Goal: Download file/media

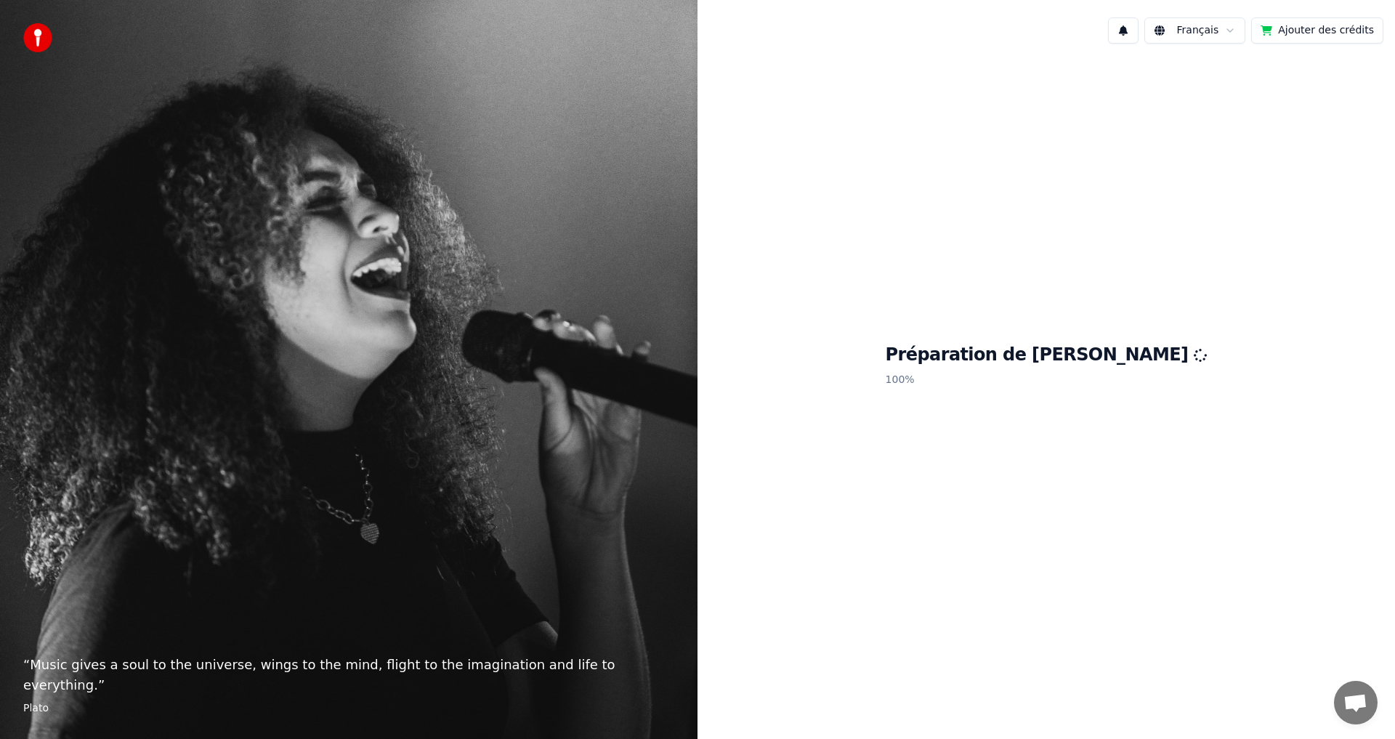
scroll to position [70, 0]
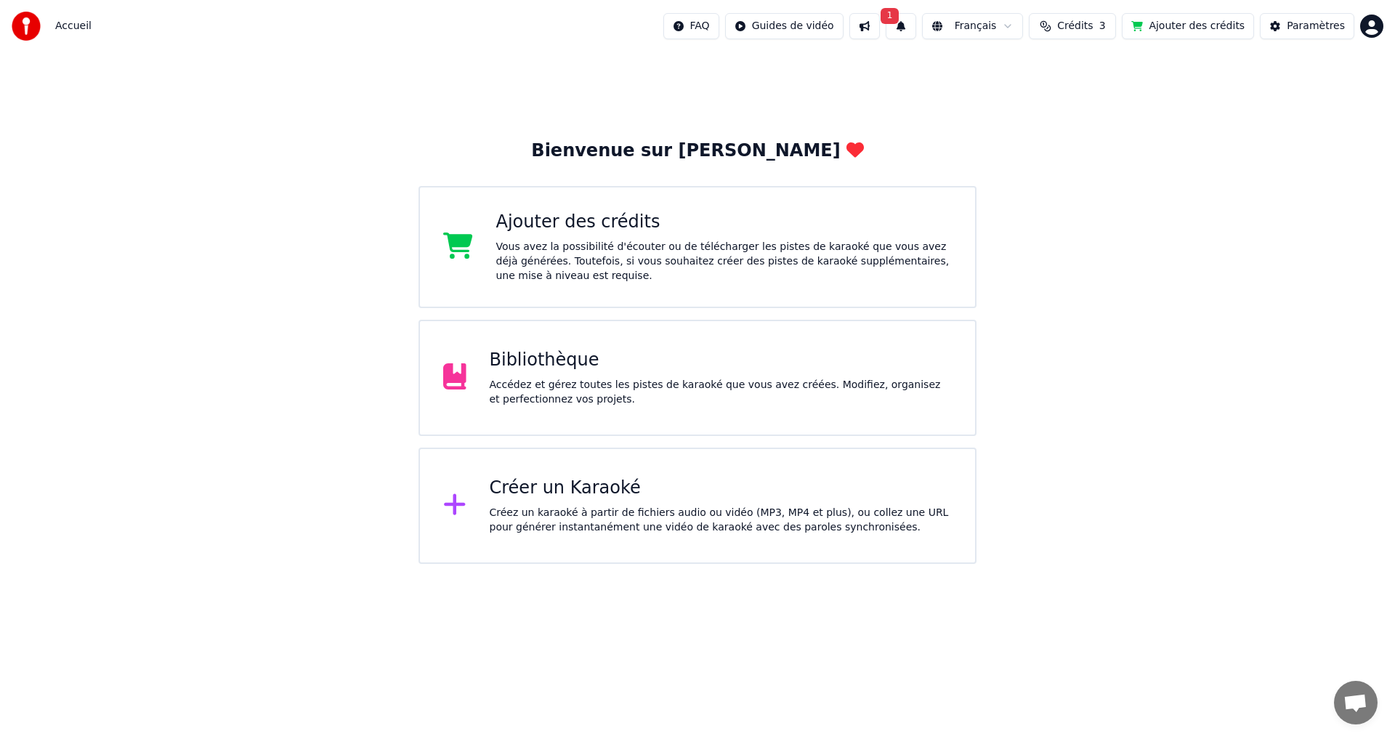
click at [584, 373] on div "Bibliothèque Accédez et gérez toutes les pistes de karaoké que vous avez créées…" at bounding box center [721, 378] width 463 height 58
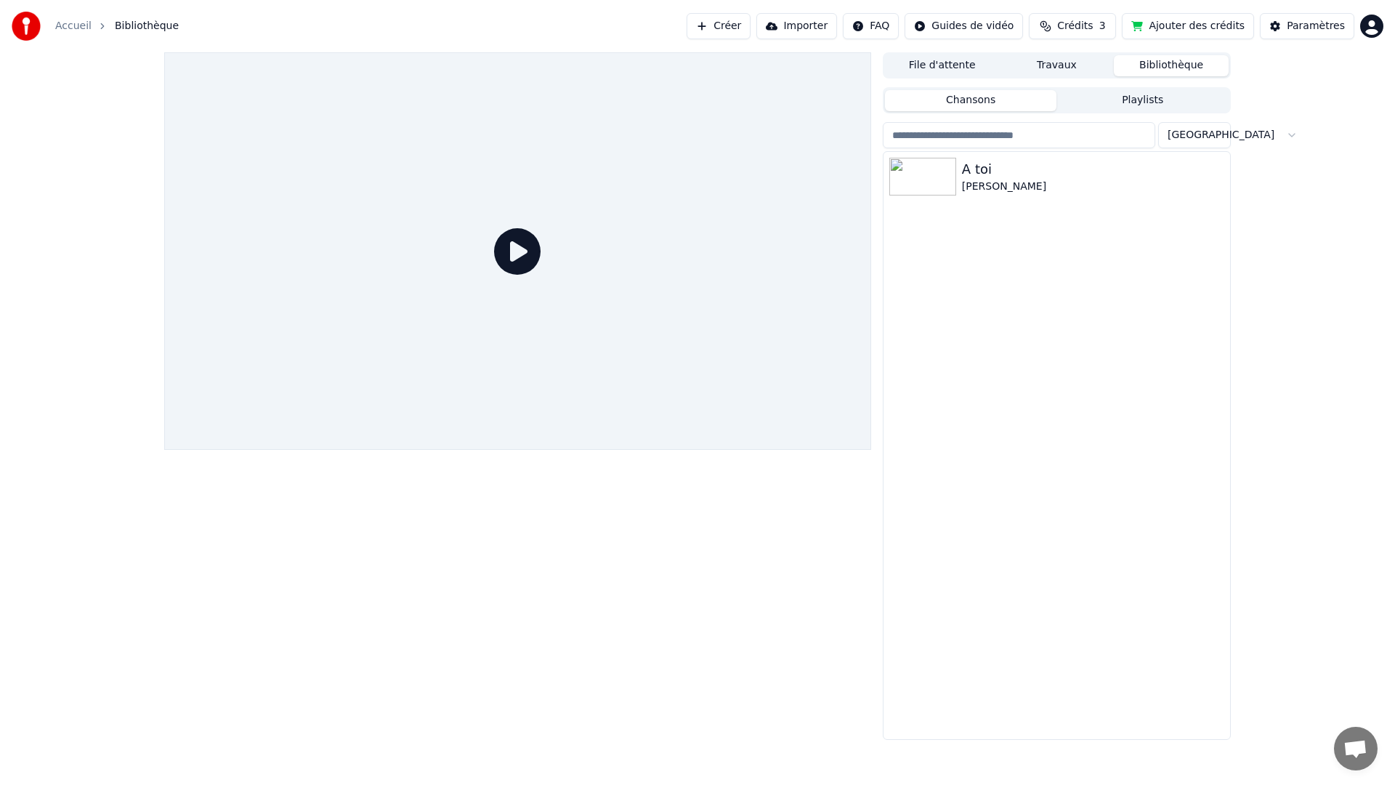
click at [384, 260] on div at bounding box center [517, 250] width 707 height 397
click at [539, 204] on div at bounding box center [517, 250] width 707 height 397
click at [542, 206] on div at bounding box center [517, 250] width 707 height 397
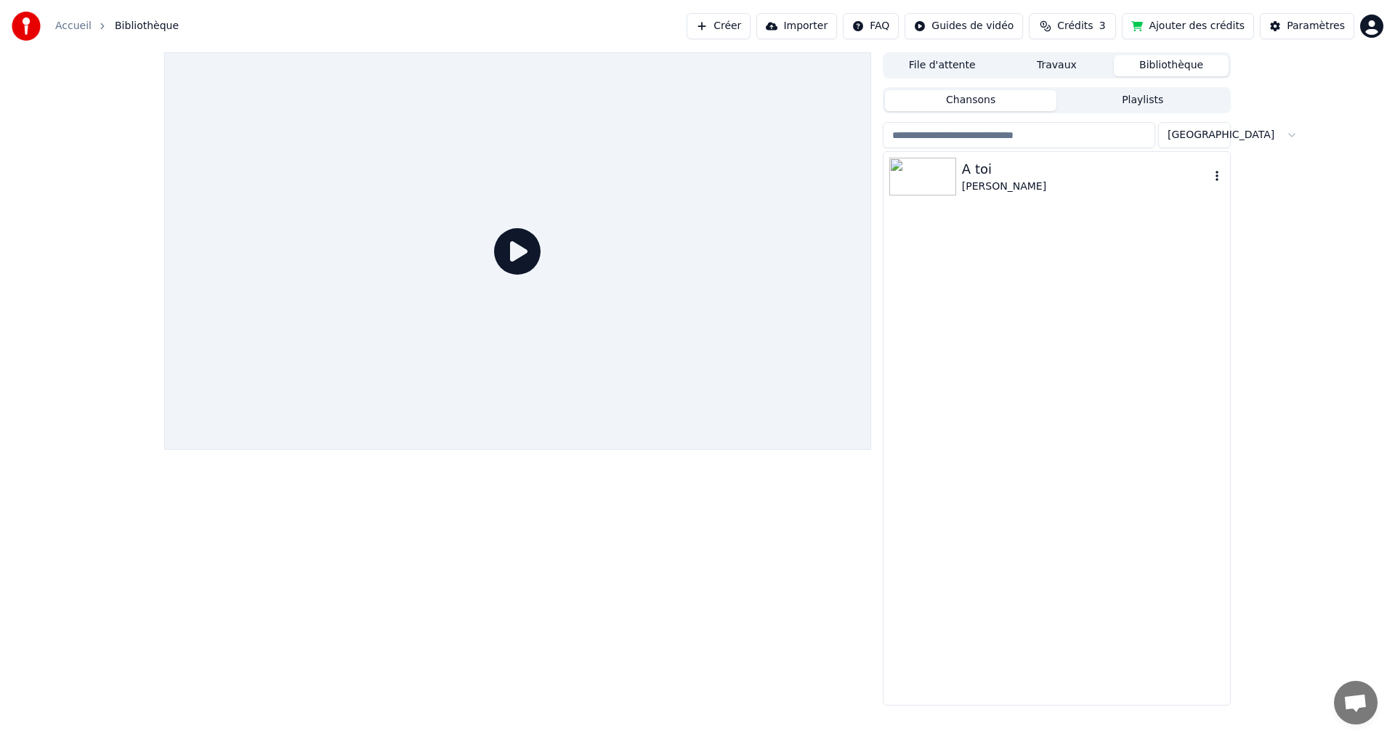
click at [942, 169] on img at bounding box center [922, 177] width 67 height 38
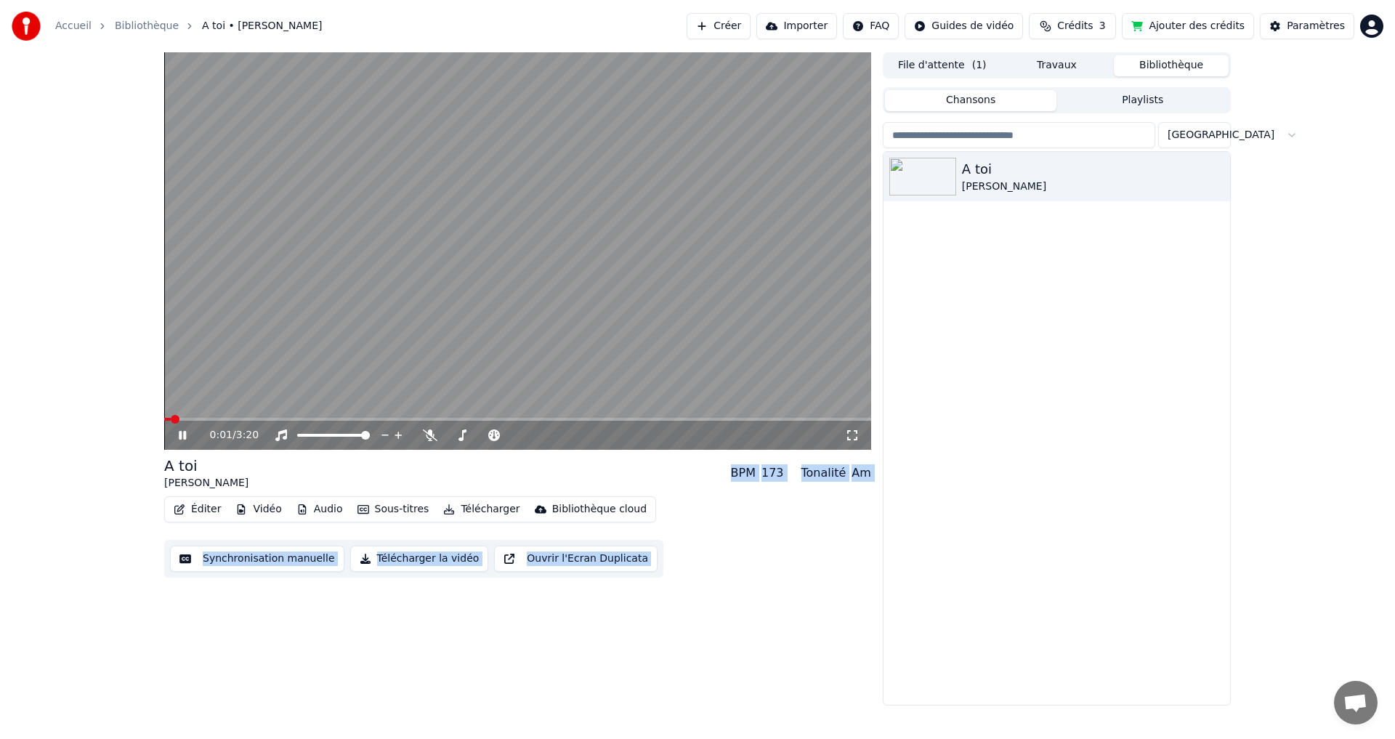
click at [255, 554] on button "Synchronisation manuelle" at bounding box center [257, 559] width 174 height 26
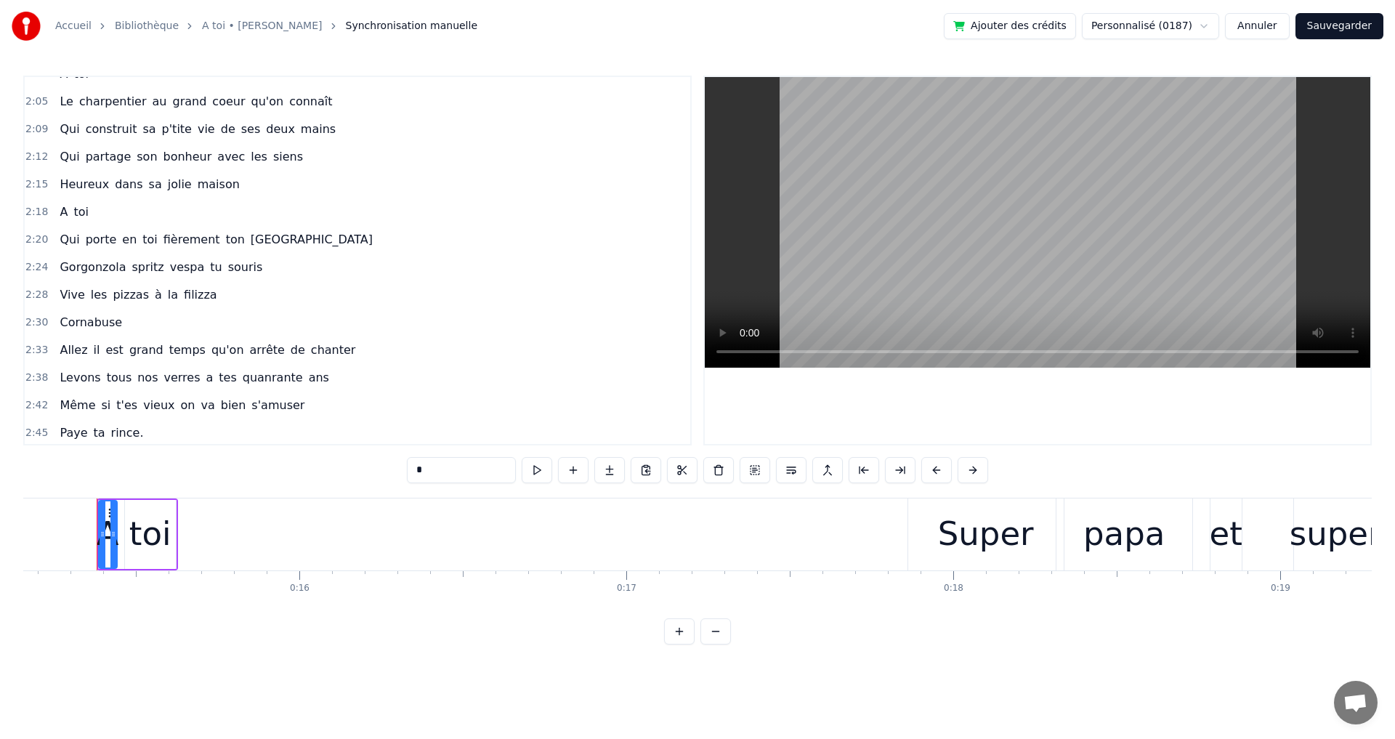
scroll to position [1041, 0]
click at [241, 378] on span "quanrante" at bounding box center [272, 374] width 63 height 17
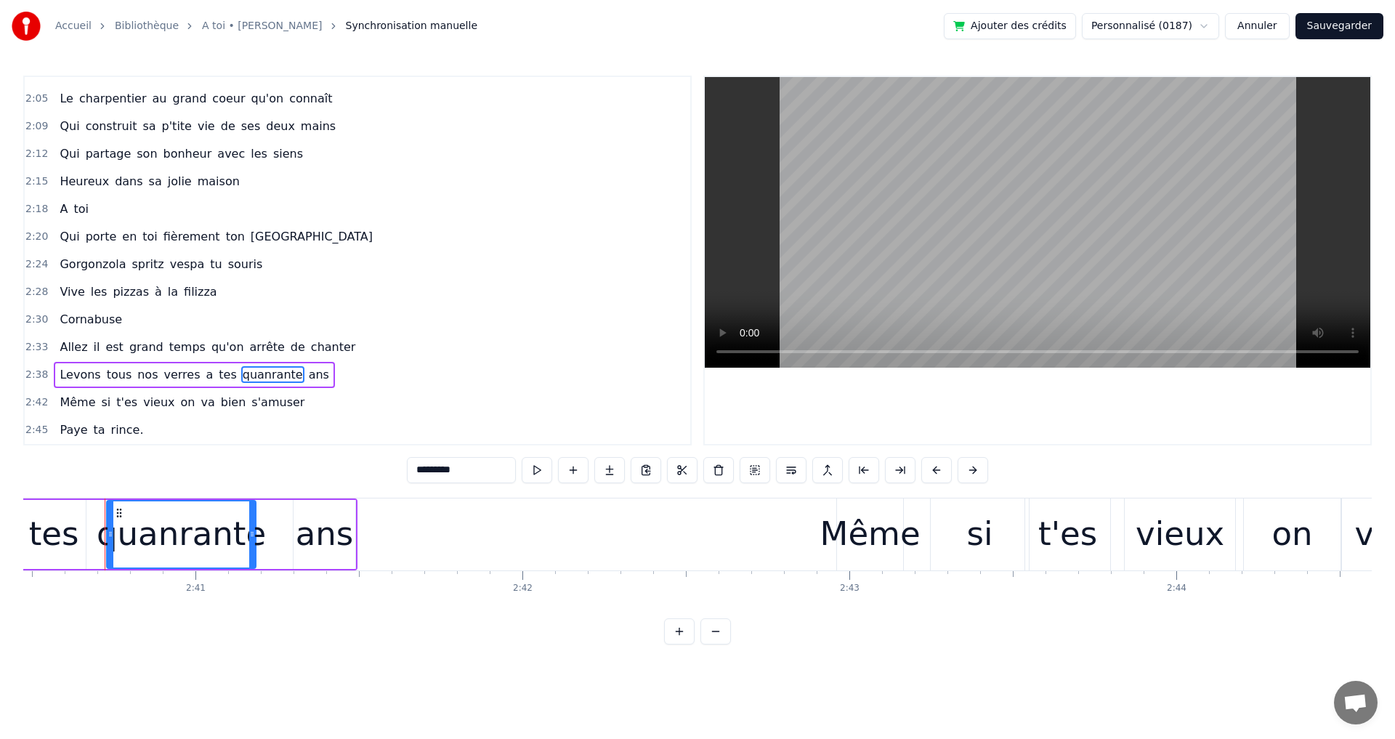
scroll to position [0, 52473]
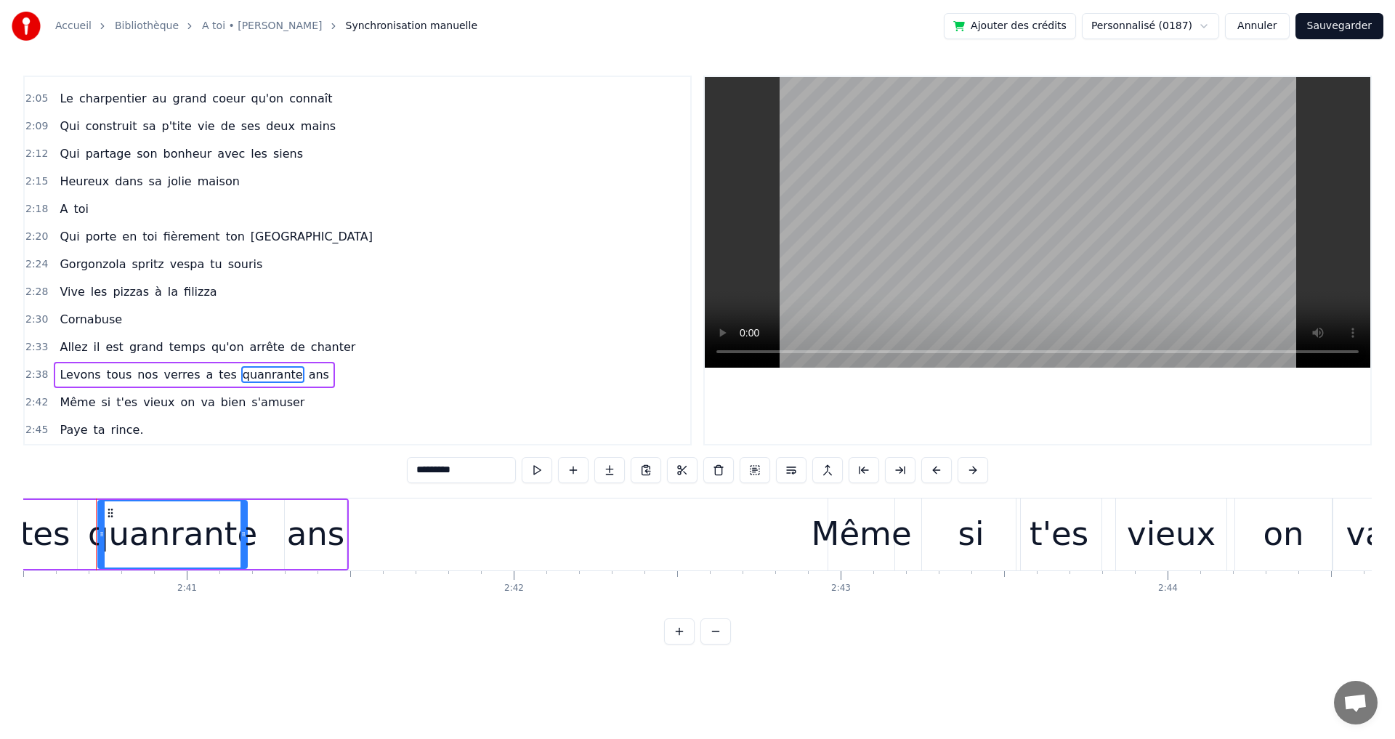
click at [474, 466] on input "*********" at bounding box center [461, 470] width 109 height 26
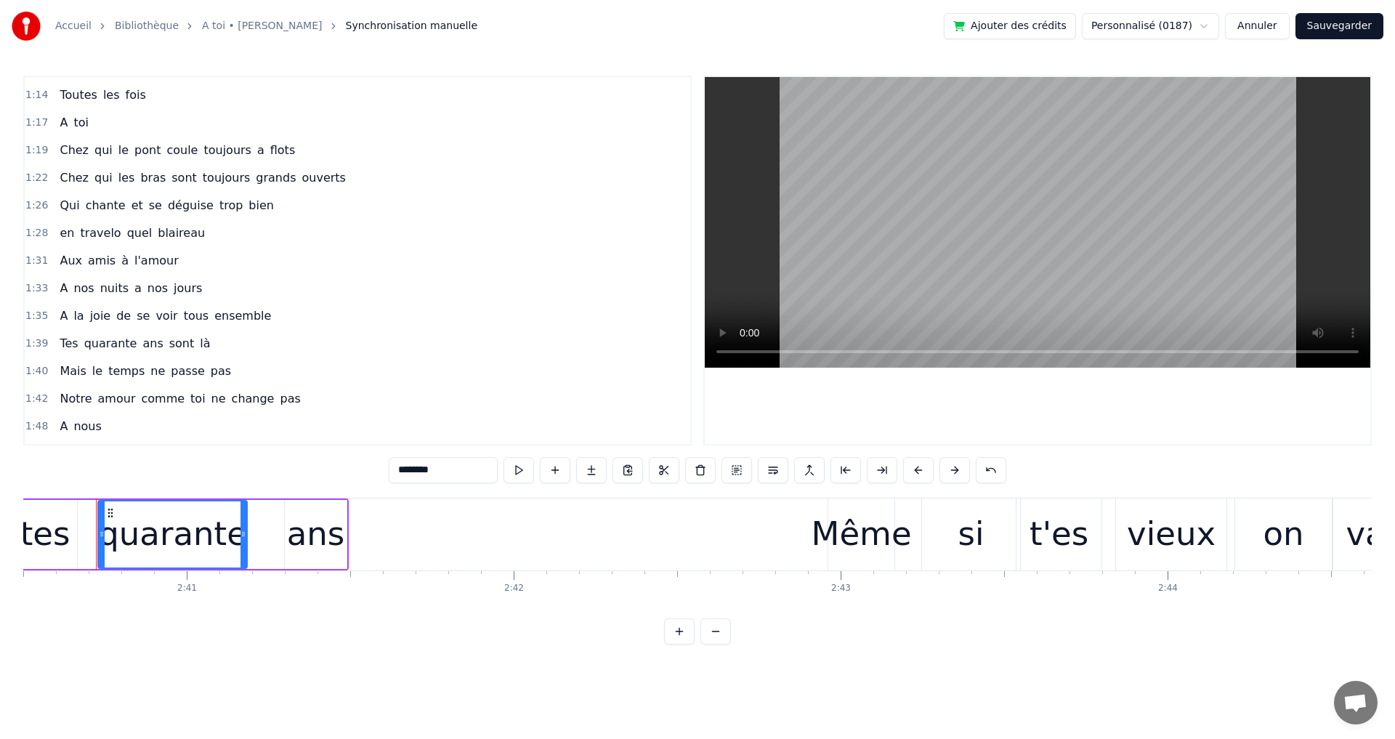
scroll to position [533, 0]
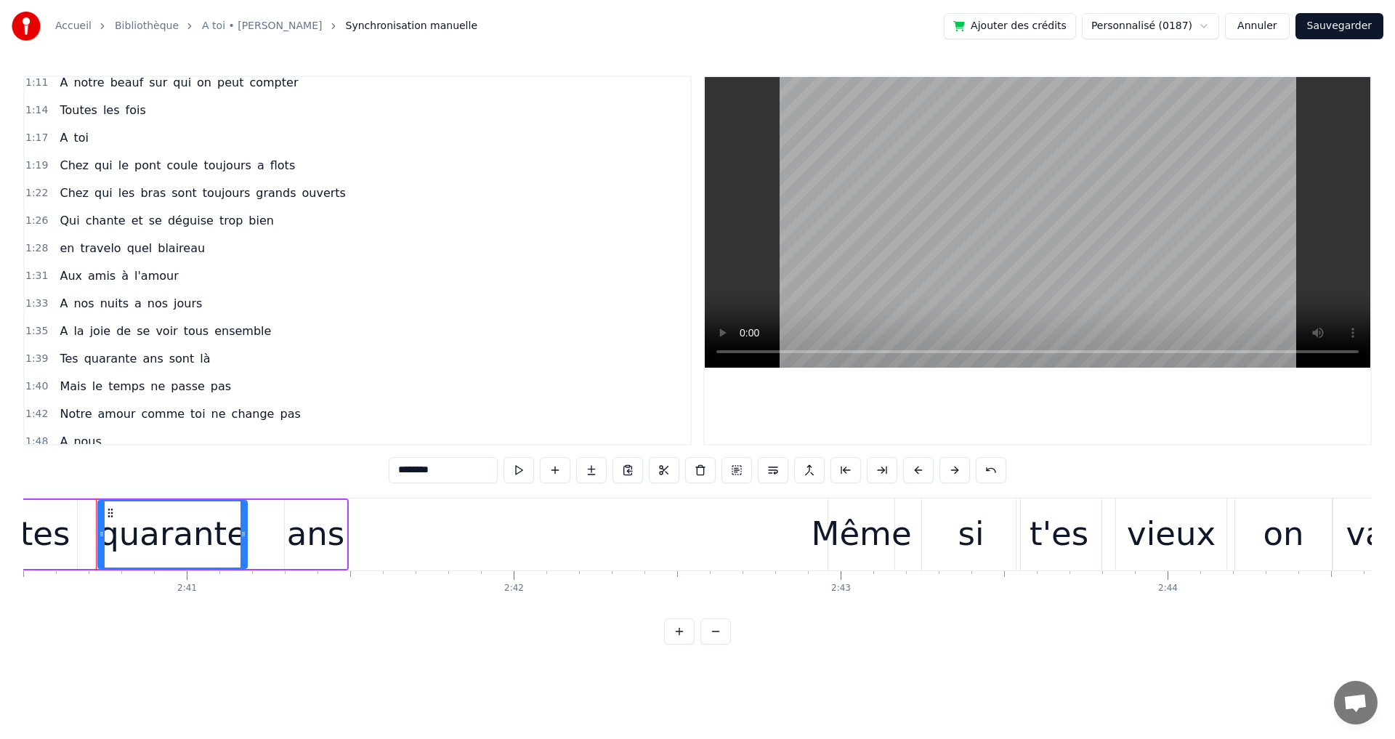
click at [218, 226] on span "trop" at bounding box center [231, 220] width 26 height 17
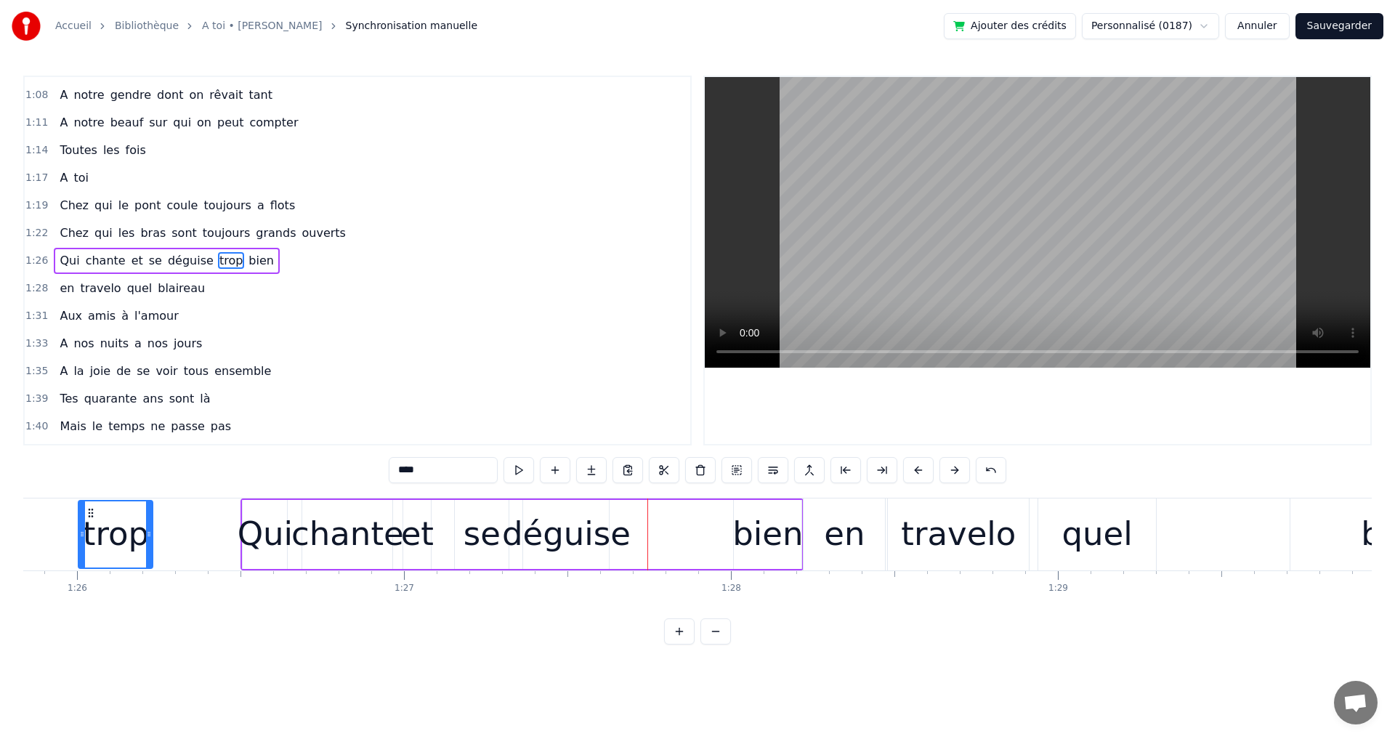
scroll to position [0, 28054]
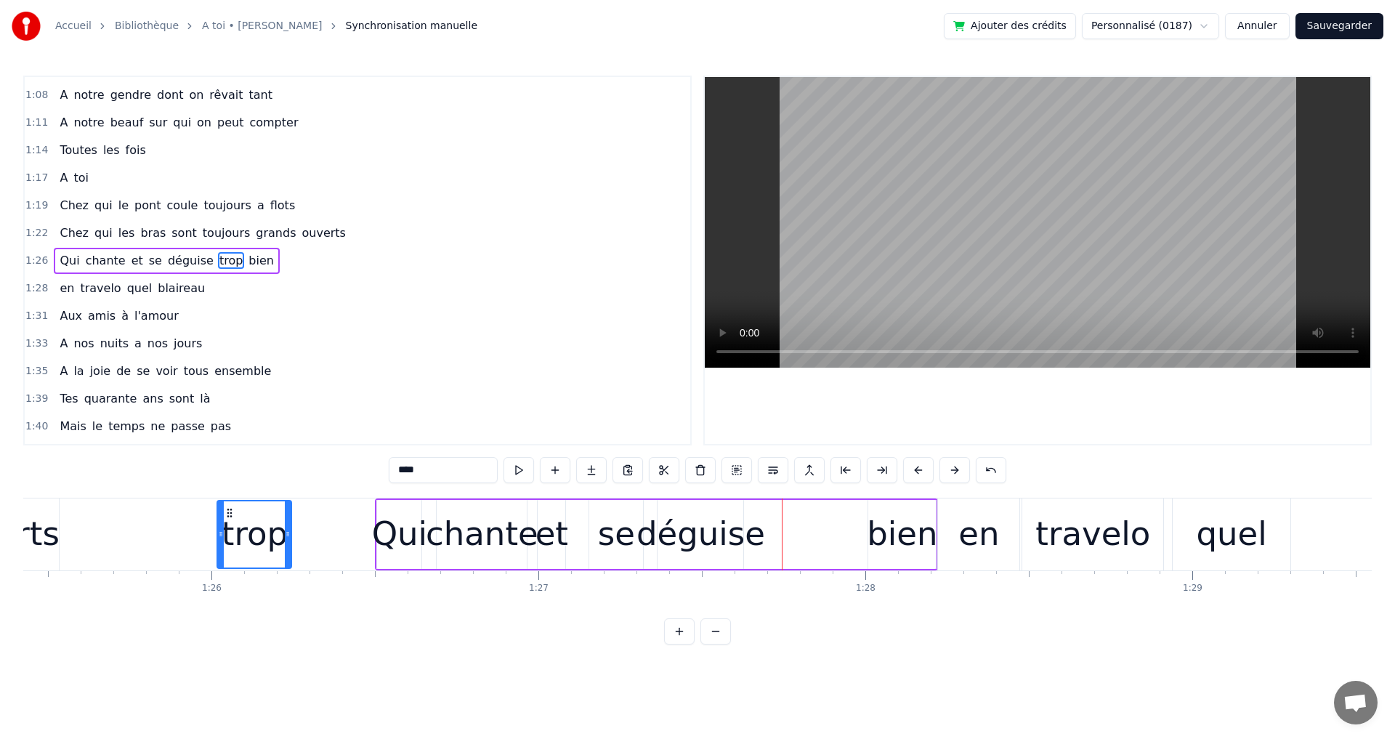
drag, startPoint x: 110, startPoint y: 509, endPoint x: 206, endPoint y: 562, distance: 109.2
click at [218, 562] on div "trop" at bounding box center [254, 534] width 73 height 66
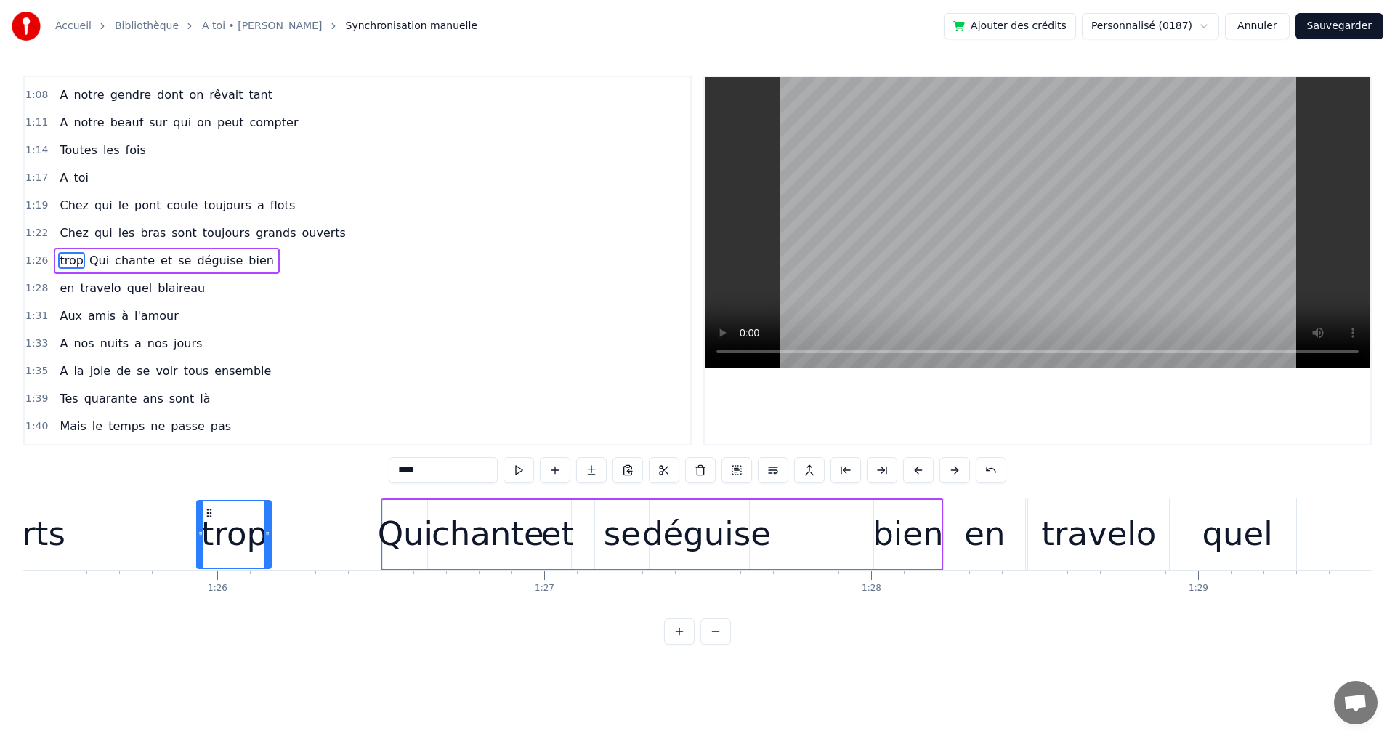
click at [561, 548] on div "et" at bounding box center [557, 533] width 33 height 49
click at [725, 539] on div "déguise" at bounding box center [706, 533] width 129 height 49
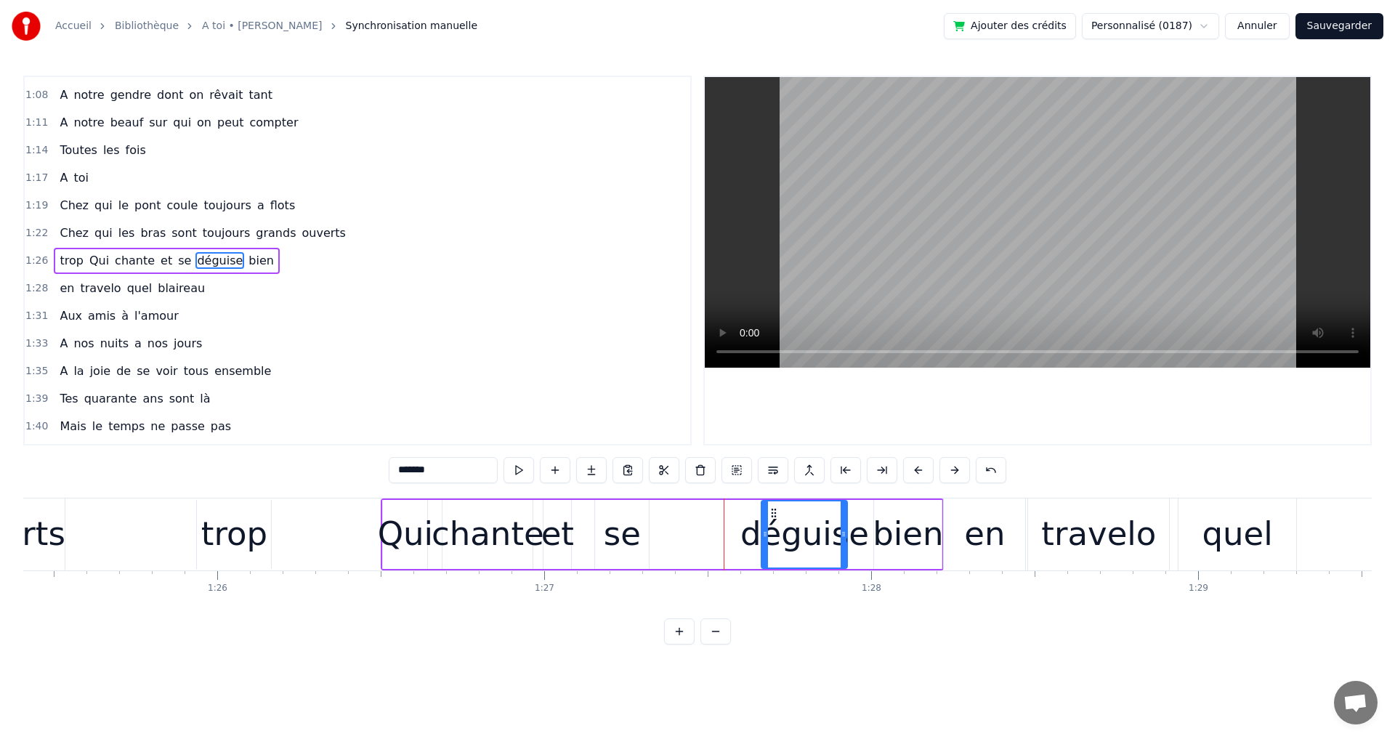
drag, startPoint x: 677, startPoint y: 511, endPoint x: 775, endPoint y: 501, distance: 98.5
click at [775, 501] on div "déguise" at bounding box center [804, 534] width 84 height 66
click at [631, 522] on div "se" at bounding box center [622, 533] width 37 height 49
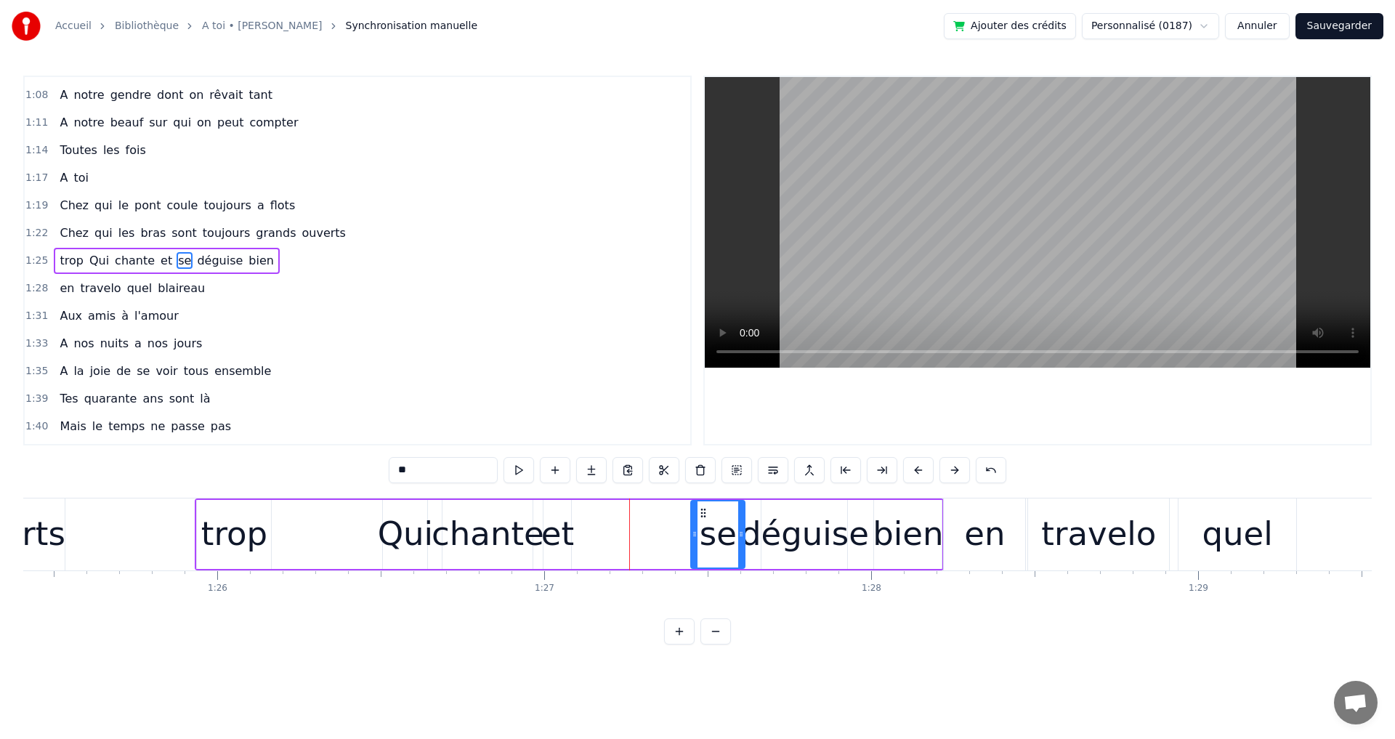
drag, startPoint x: 610, startPoint y: 509, endPoint x: 705, endPoint y: 520, distance: 96.5
click at [705, 520] on div "se" at bounding box center [718, 534] width 52 height 66
click at [554, 519] on div "et" at bounding box center [557, 533] width 33 height 49
type input "**"
drag, startPoint x: 553, startPoint y: 509, endPoint x: 620, endPoint y: 528, distance: 70.2
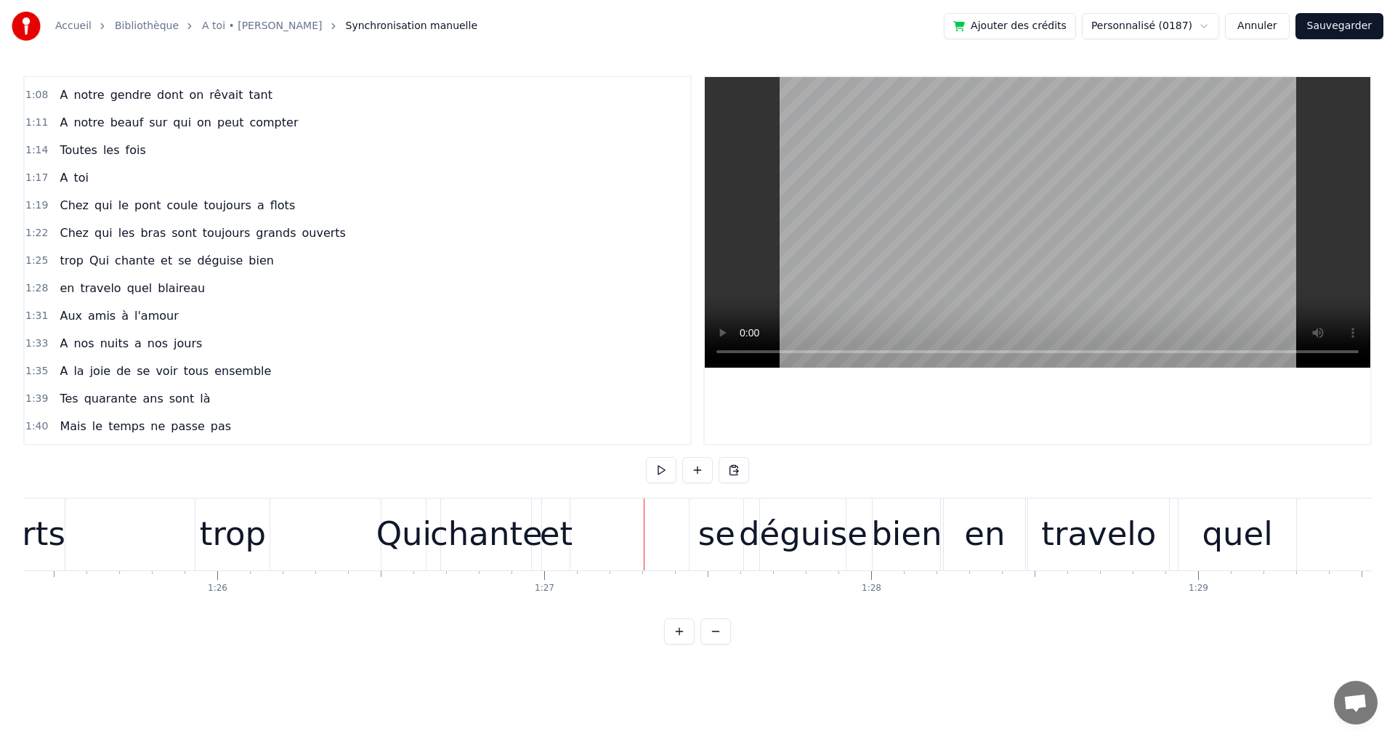
click at [551, 514] on div "et" at bounding box center [556, 533] width 33 height 49
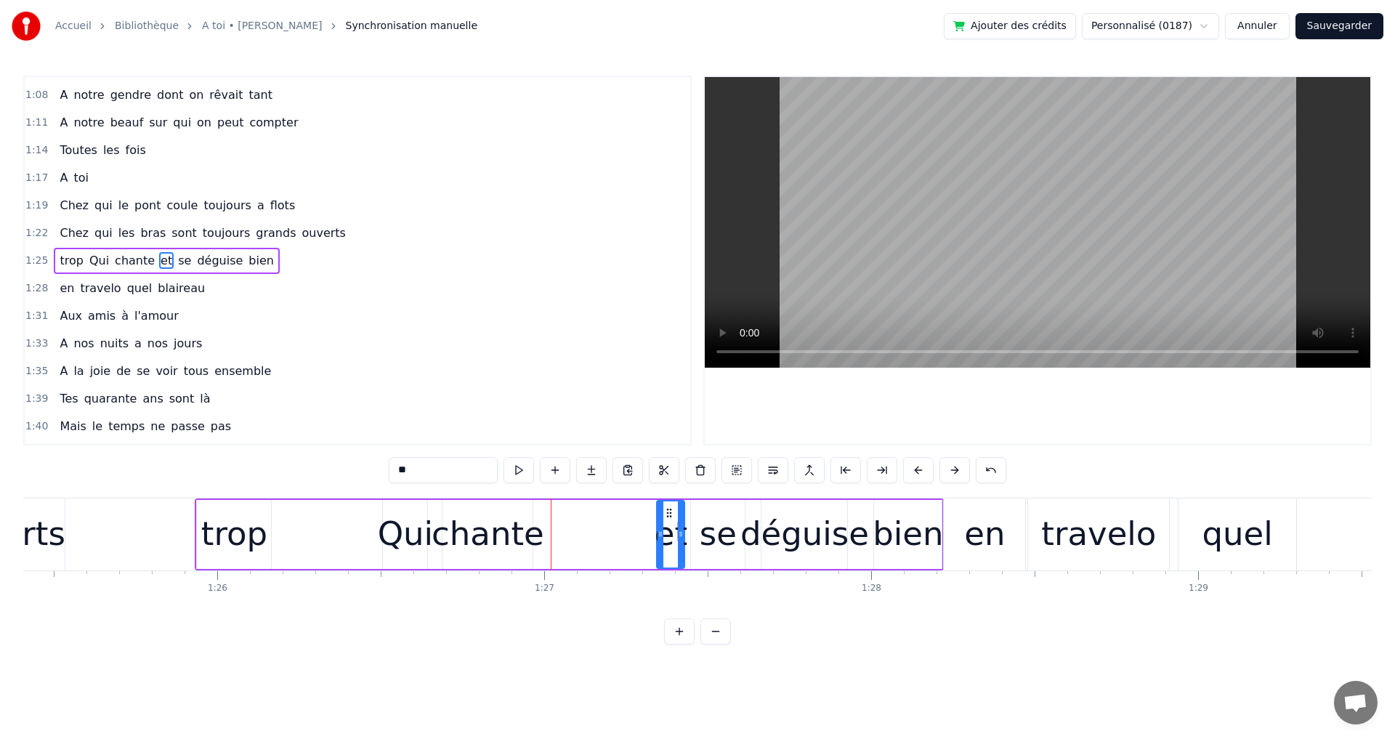
drag, startPoint x: 557, startPoint y: 513, endPoint x: 670, endPoint y: 534, distance: 115.3
click at [670, 534] on div "et" at bounding box center [671, 534] width 26 height 66
click at [48, 534] on div "ouverts" at bounding box center [4, 533] width 124 height 49
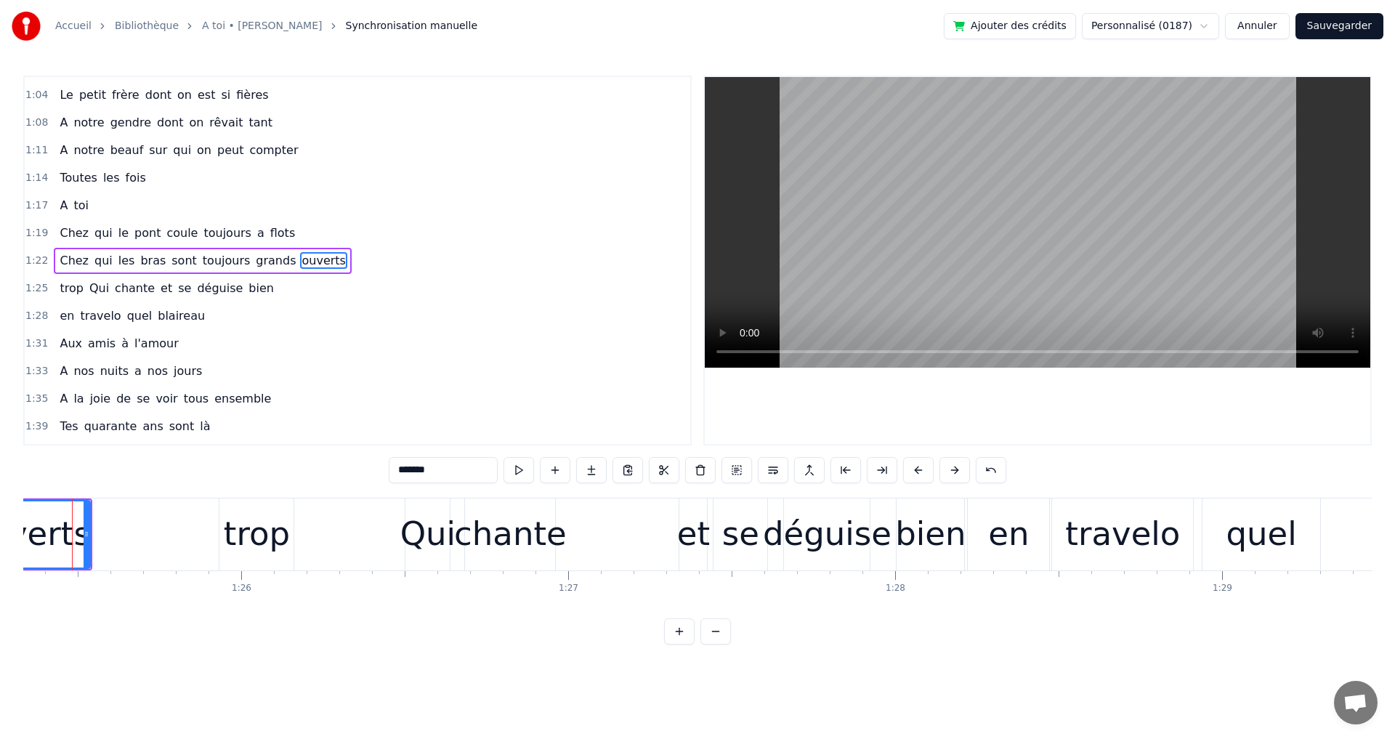
scroll to position [0, 27874]
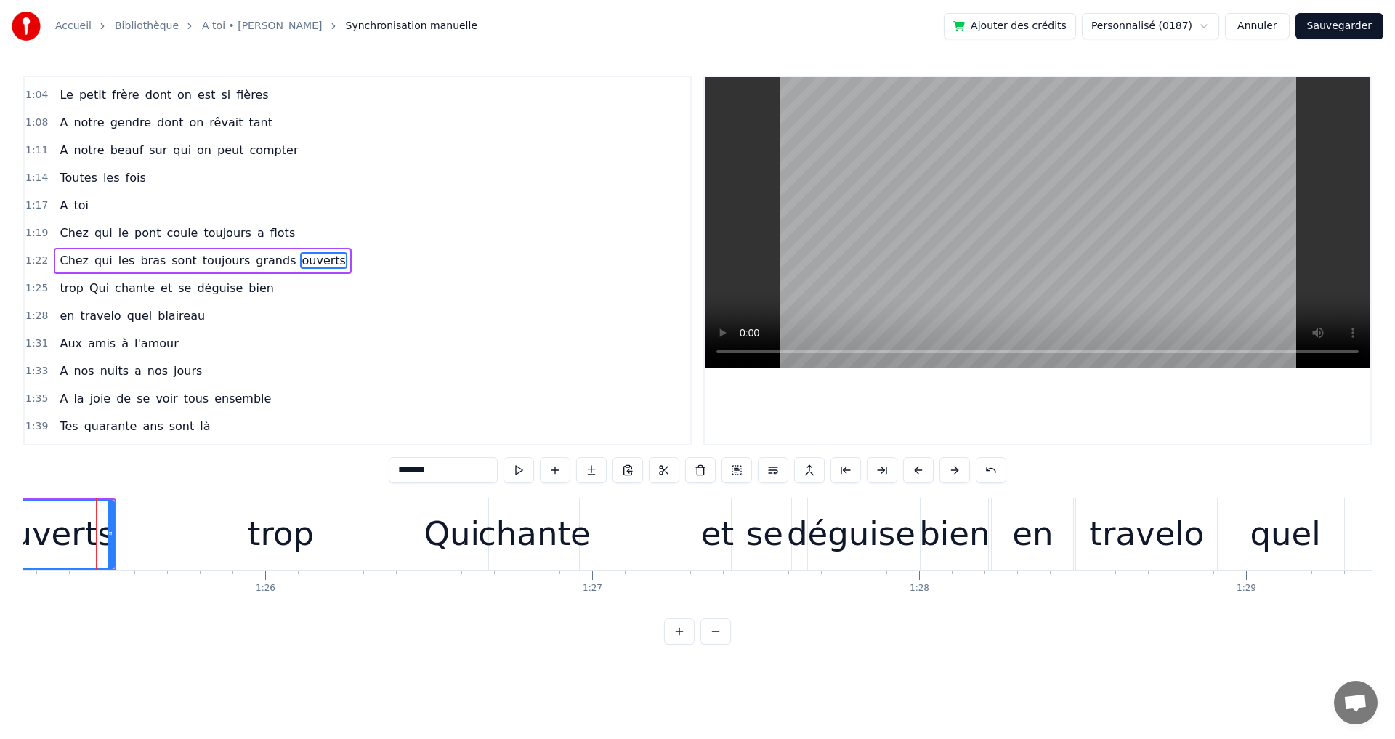
click at [558, 522] on div "chante" at bounding box center [534, 533] width 113 height 49
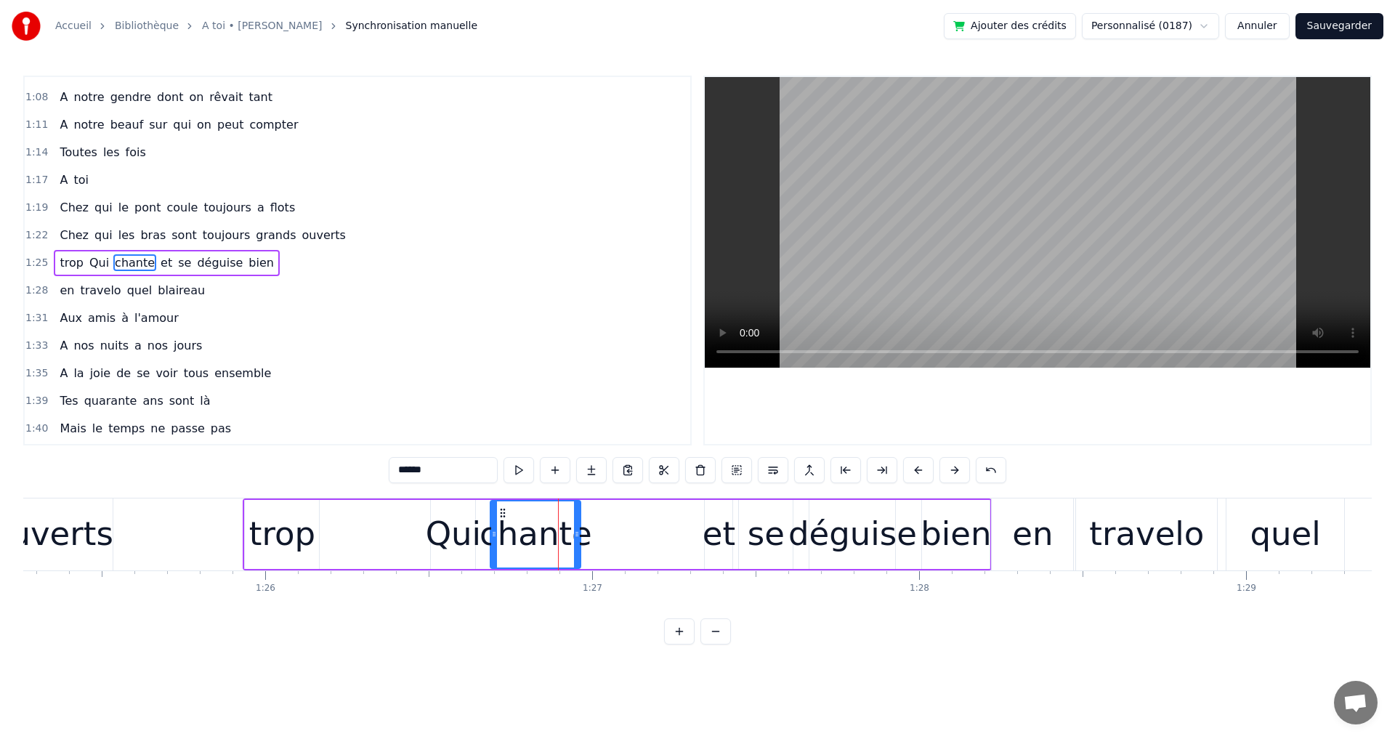
scroll to position [493, 0]
drag, startPoint x: 503, startPoint y: 511, endPoint x: 508, endPoint y: 550, distance: 39.6
click at [508, 550] on div "chante" at bounding box center [540, 534] width 89 height 66
click at [261, 525] on div "trop" at bounding box center [282, 533] width 66 height 49
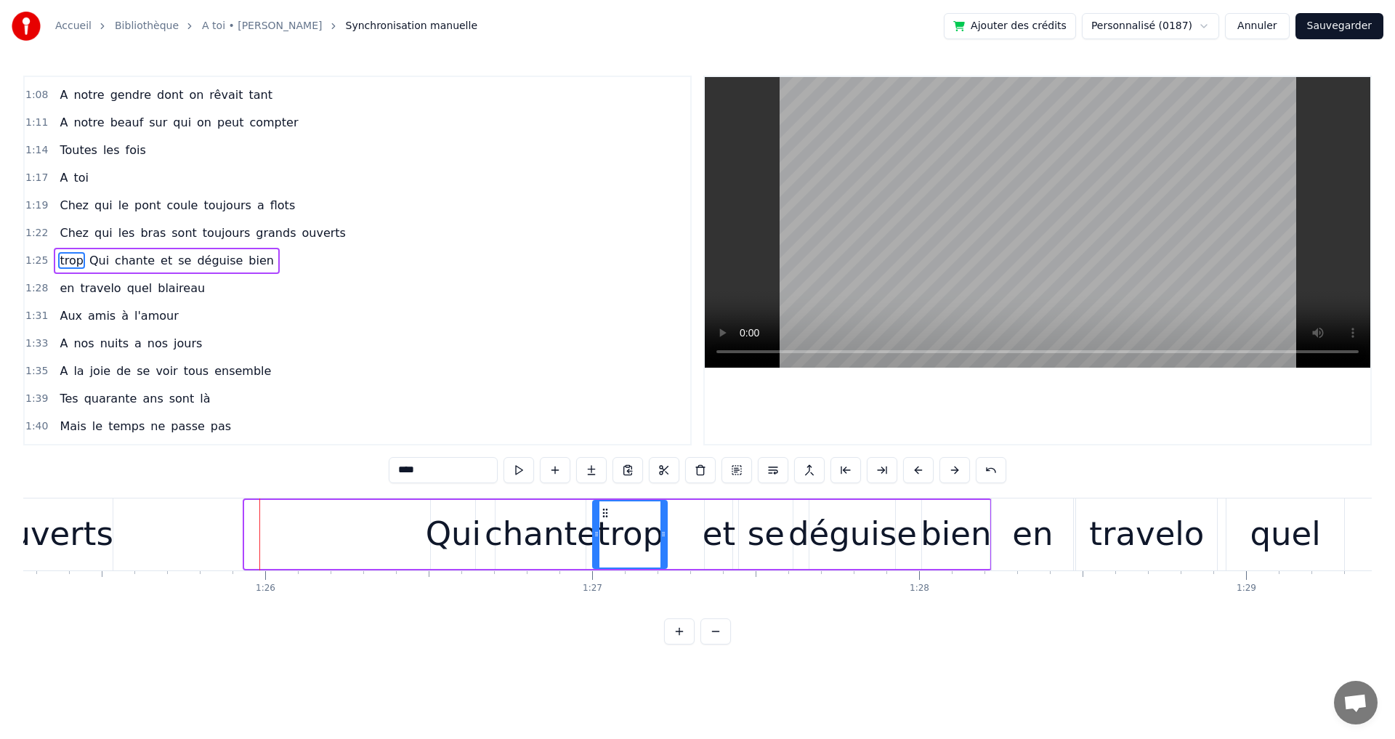
drag, startPoint x: 257, startPoint y: 511, endPoint x: 606, endPoint y: 556, distance: 351.6
click at [955, 519] on div "bien" at bounding box center [956, 533] width 70 height 49
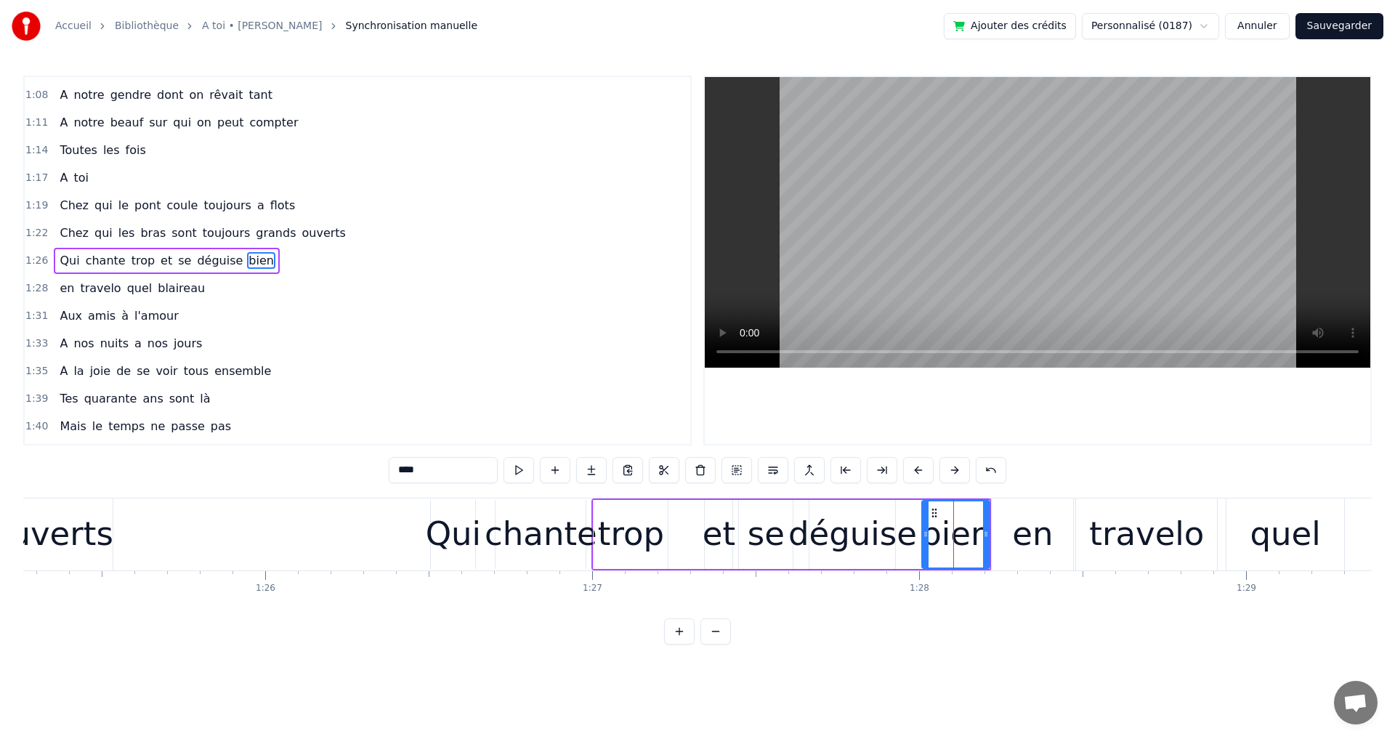
click at [927, 517] on div at bounding box center [926, 534] width 6 height 66
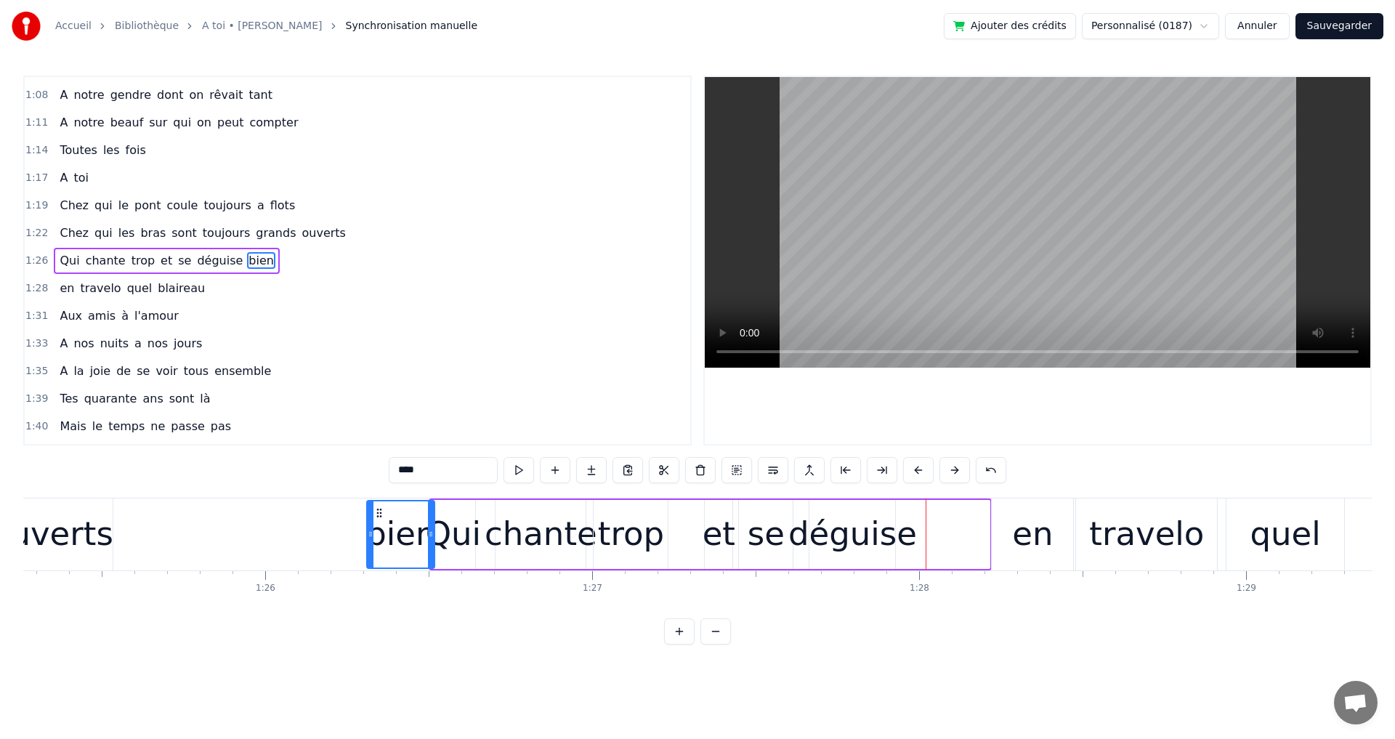
drag, startPoint x: 934, startPoint y: 508, endPoint x: 379, endPoint y: 509, distance: 555.1
click at [379, 509] on icon at bounding box center [379, 513] width 12 height 12
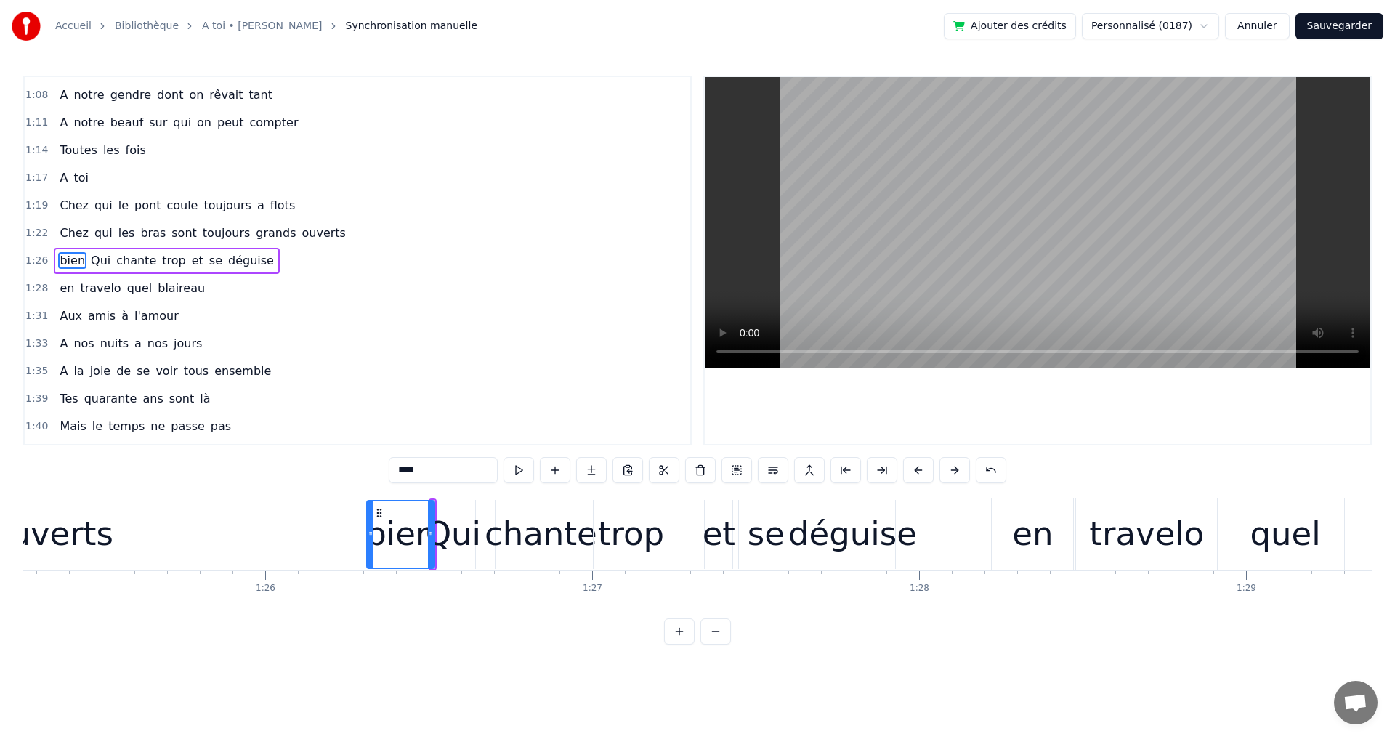
click at [859, 514] on div "déguise" at bounding box center [852, 533] width 129 height 49
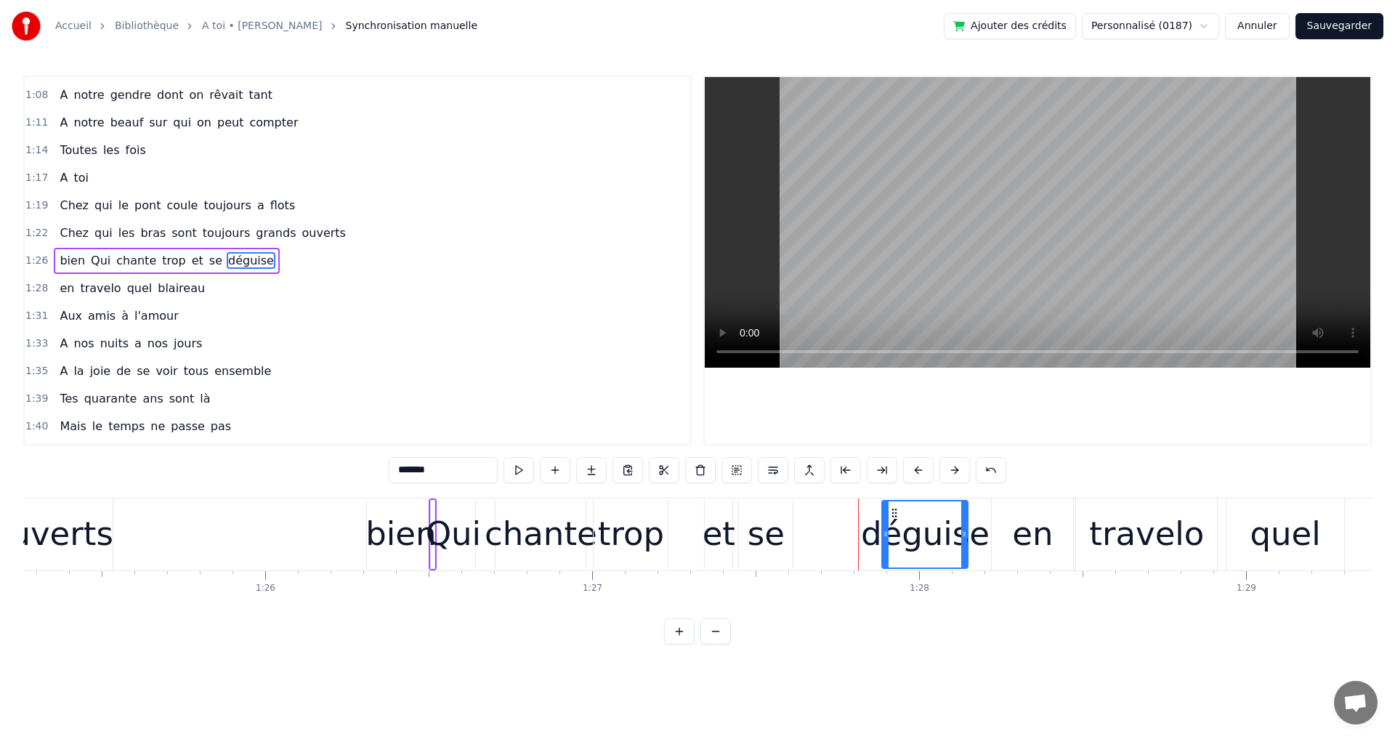
drag, startPoint x: 822, startPoint y: 511, endPoint x: 894, endPoint y: 514, distance: 72.7
click at [894, 514] on icon at bounding box center [895, 513] width 12 height 12
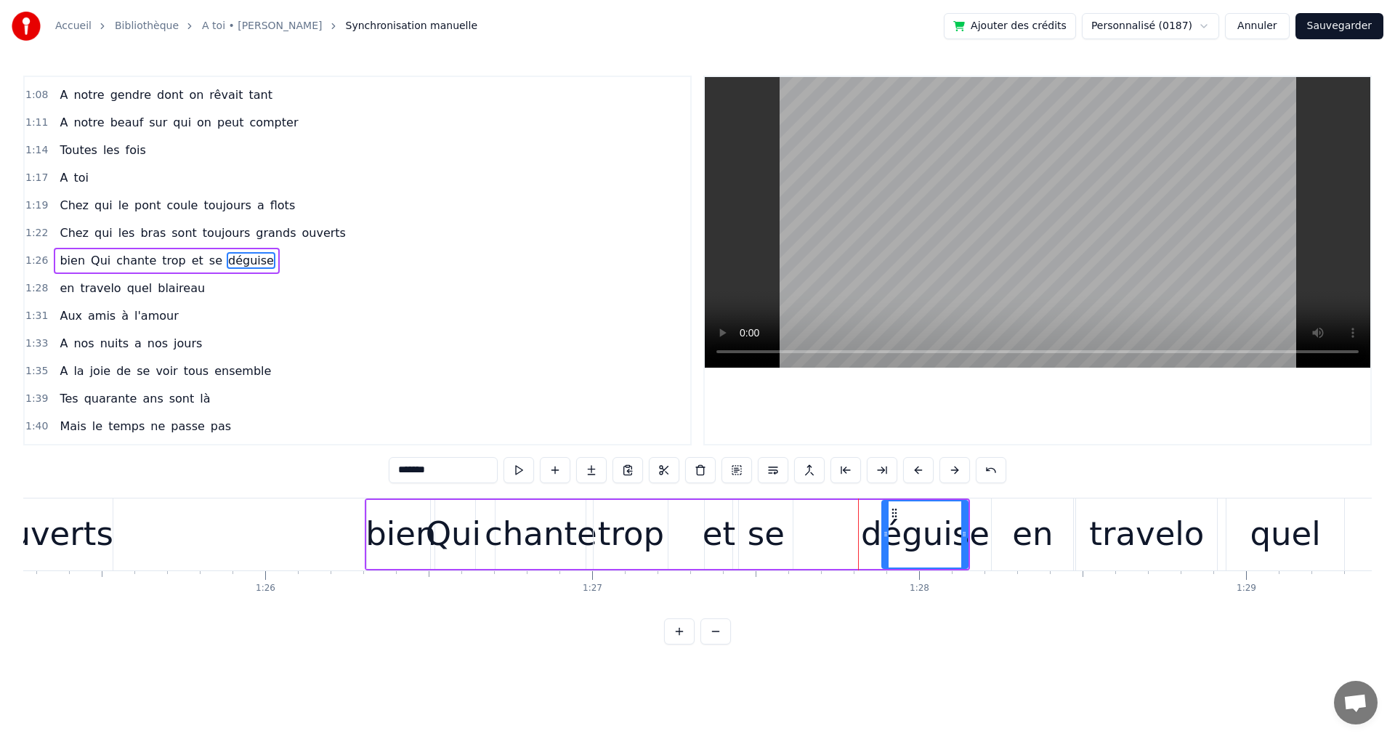
click at [764, 524] on div "se" at bounding box center [766, 533] width 37 height 49
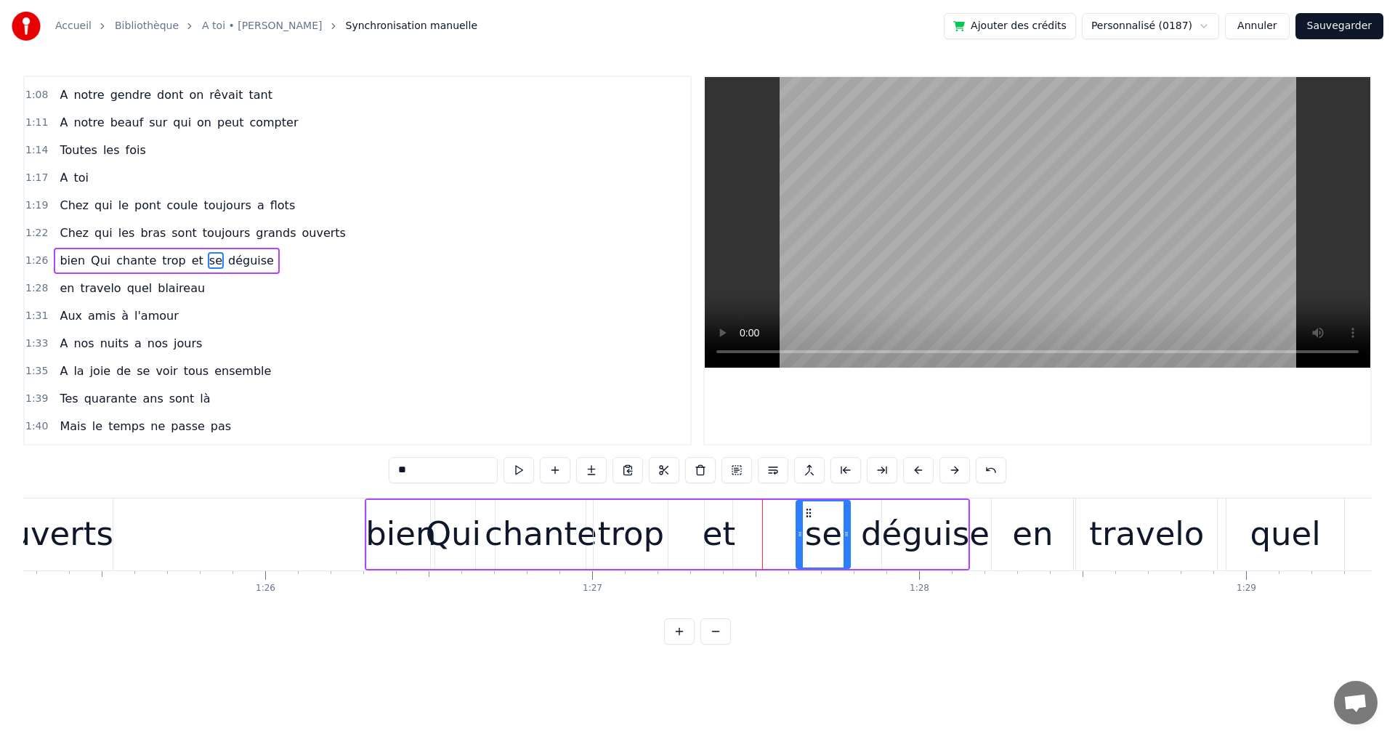
drag, startPoint x: 749, startPoint y: 510, endPoint x: 809, endPoint y: 508, distance: 60.3
click at [812, 508] on icon at bounding box center [809, 513] width 12 height 12
click at [722, 514] on div "et" at bounding box center [719, 533] width 33 height 49
drag, startPoint x: 717, startPoint y: 513, endPoint x: 769, endPoint y: 502, distance: 53.4
click at [769, 502] on div "et" at bounding box center [771, 534] width 26 height 66
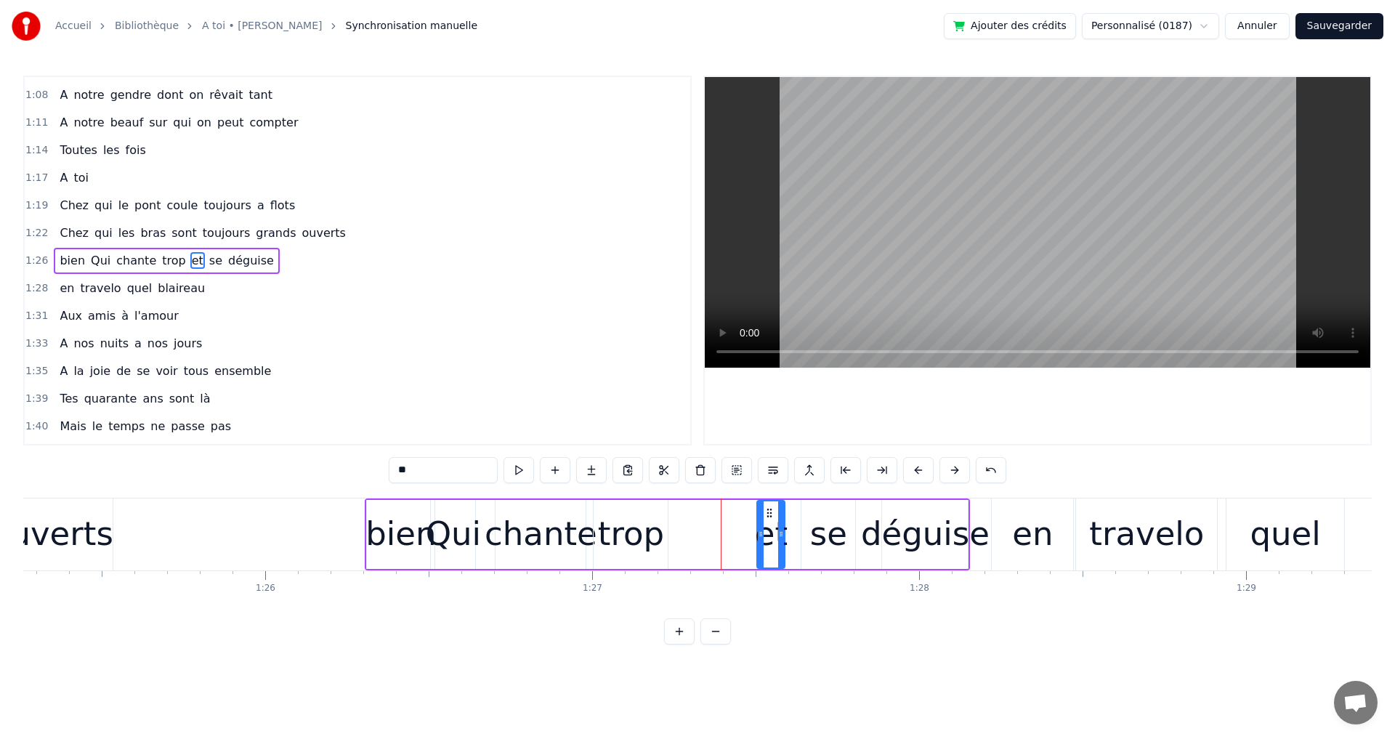
click at [86, 519] on div "ouverts" at bounding box center [52, 533] width 124 height 49
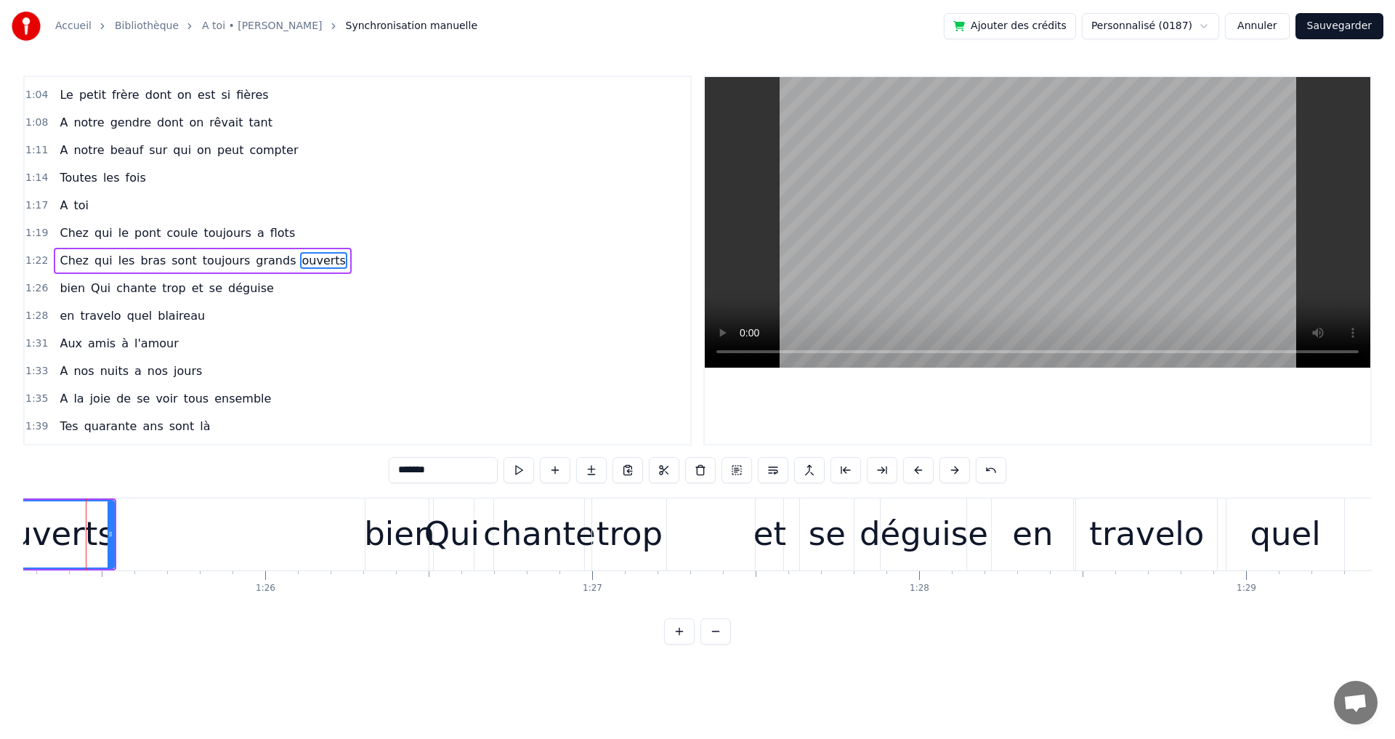
scroll to position [0, 27864]
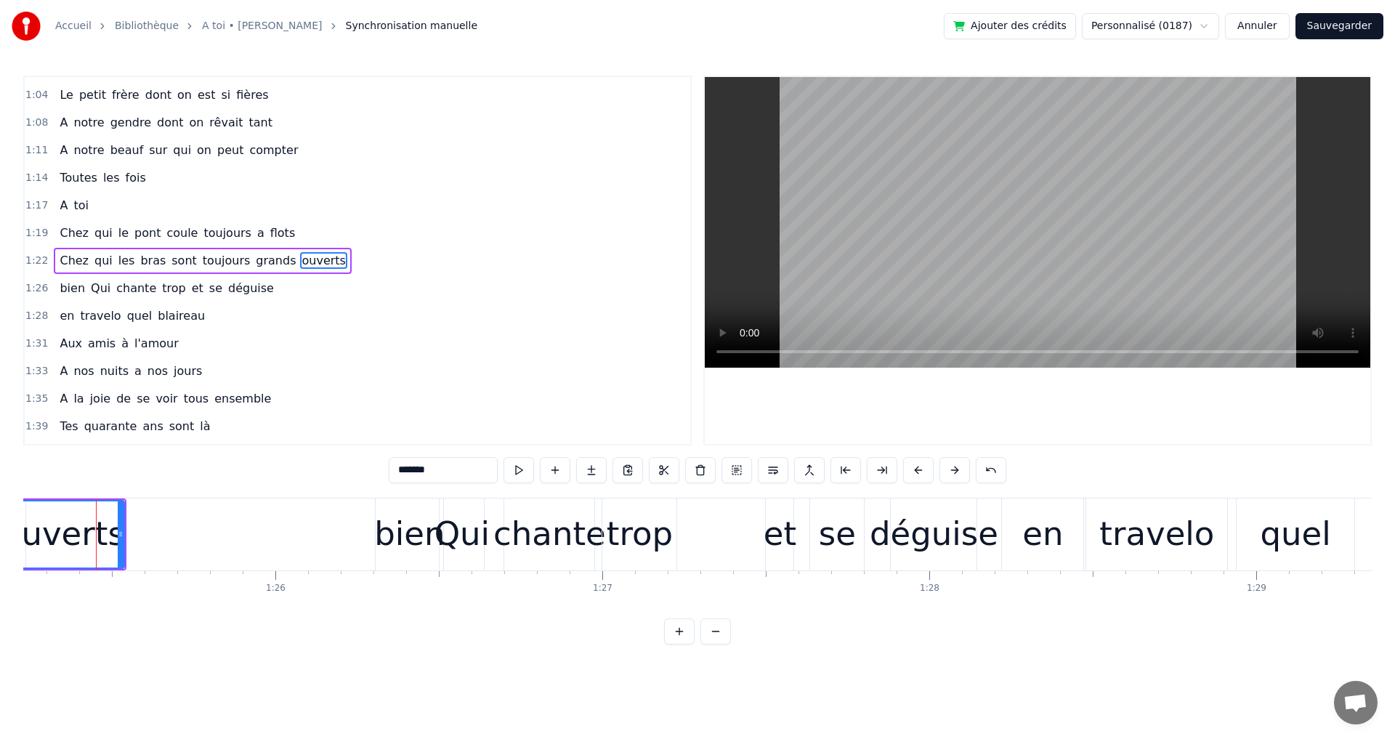
click at [410, 522] on div "bien" at bounding box center [409, 533] width 70 height 49
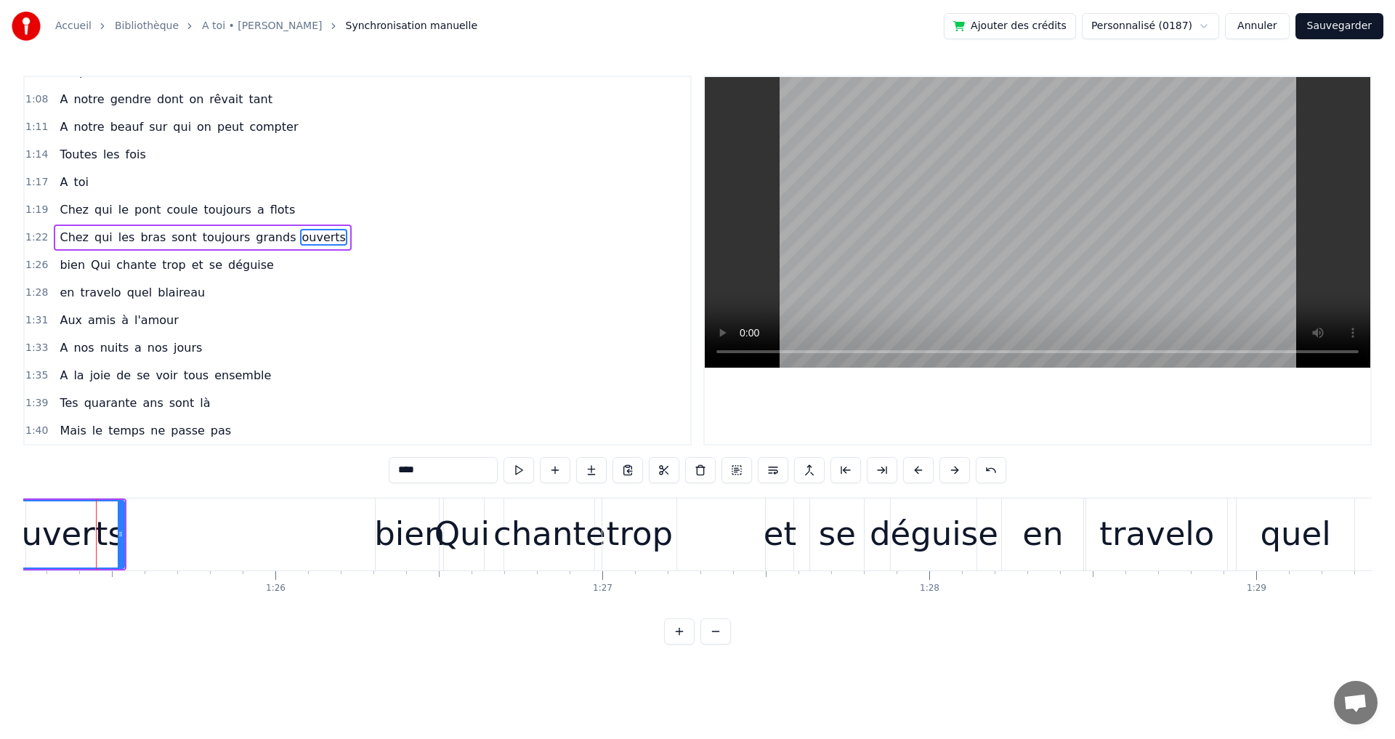
scroll to position [493, 0]
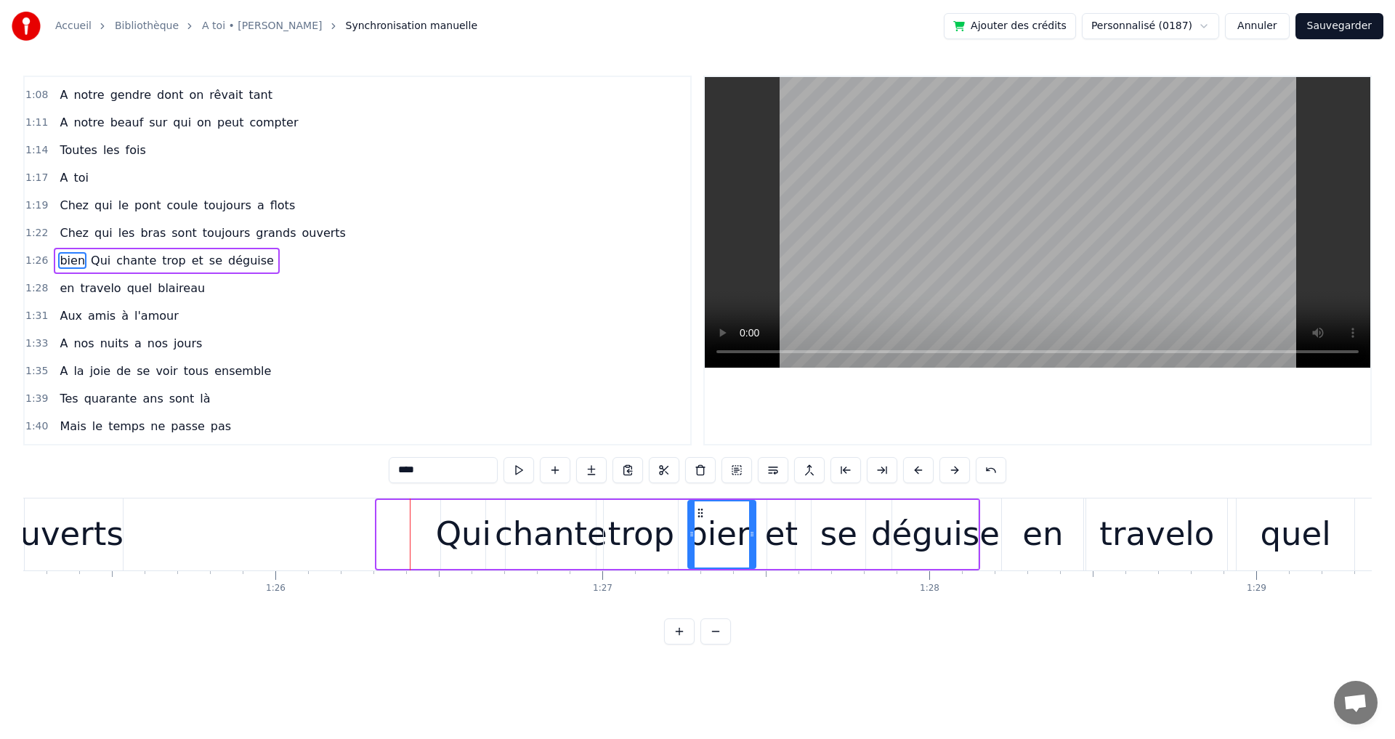
drag, startPoint x: 388, startPoint y: 511, endPoint x: 699, endPoint y: 518, distance: 311.0
click at [779, 527] on div "et" at bounding box center [781, 533] width 33 height 49
type input "**"
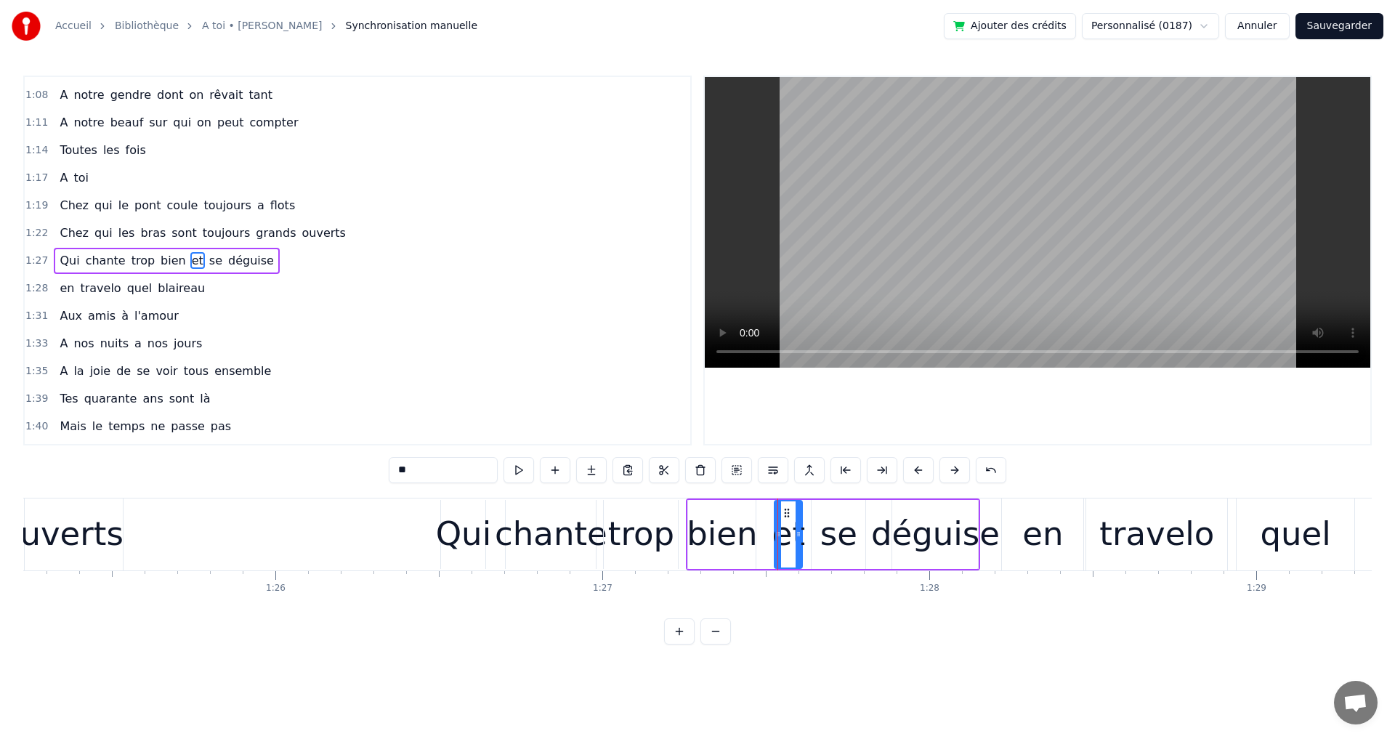
drag, startPoint x: 776, startPoint y: 510, endPoint x: 783, endPoint y: 509, distance: 7.3
click at [783, 509] on icon at bounding box center [787, 513] width 12 height 12
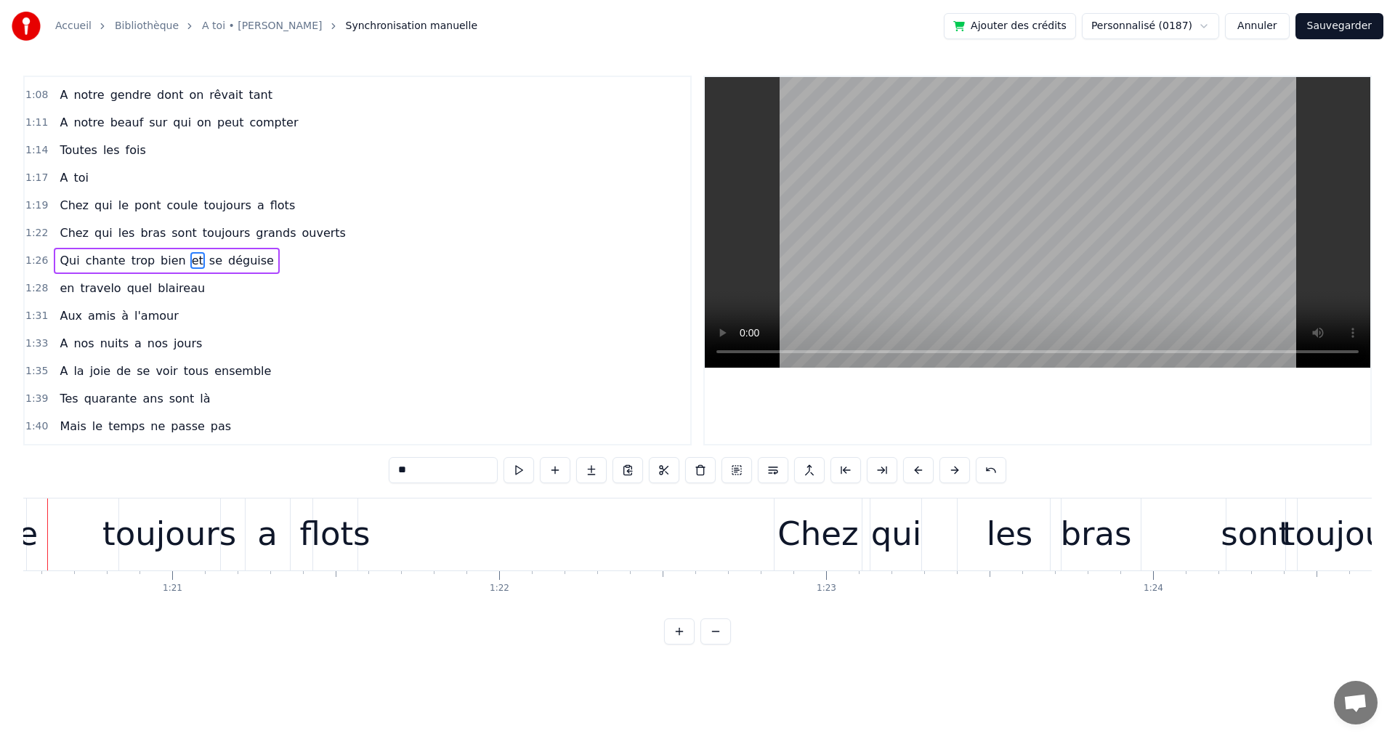
scroll to position [0, 26283]
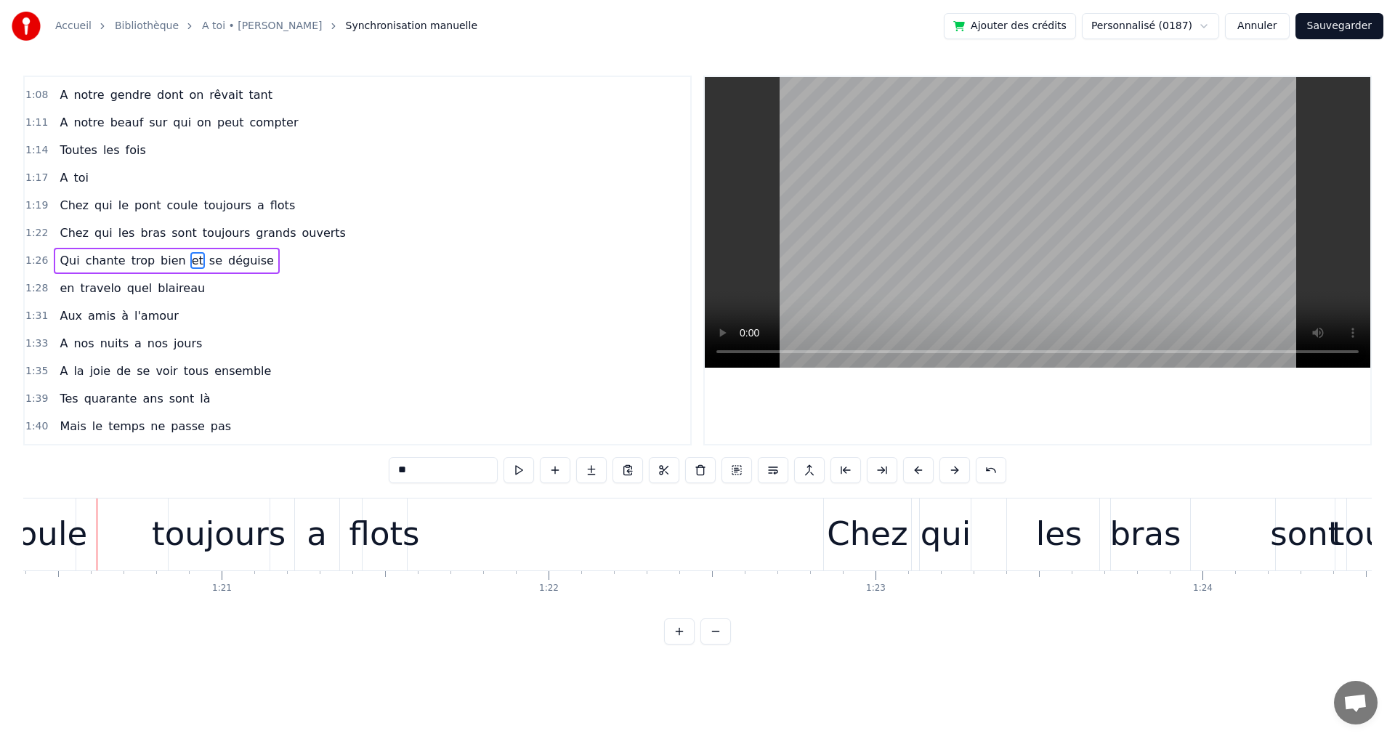
click at [990, 242] on video at bounding box center [1037, 222] width 665 height 291
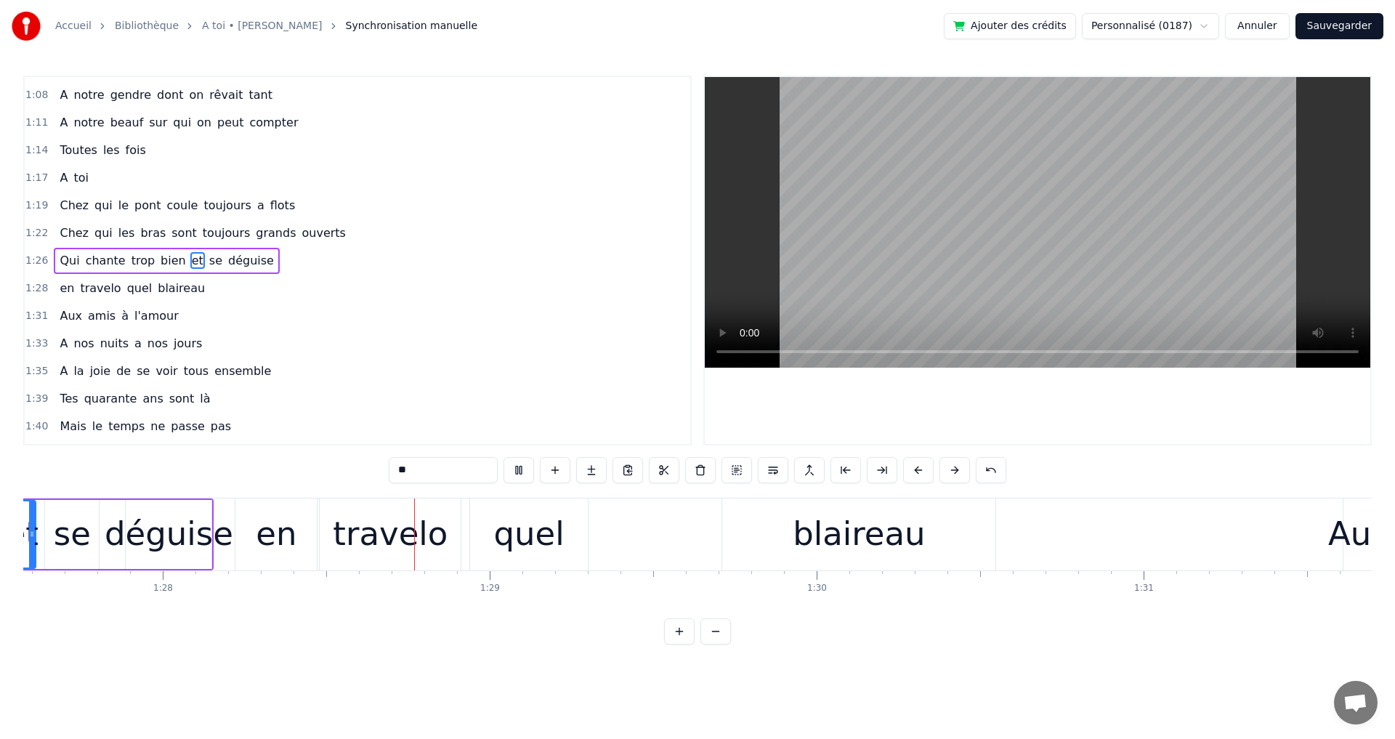
scroll to position [0, 28785]
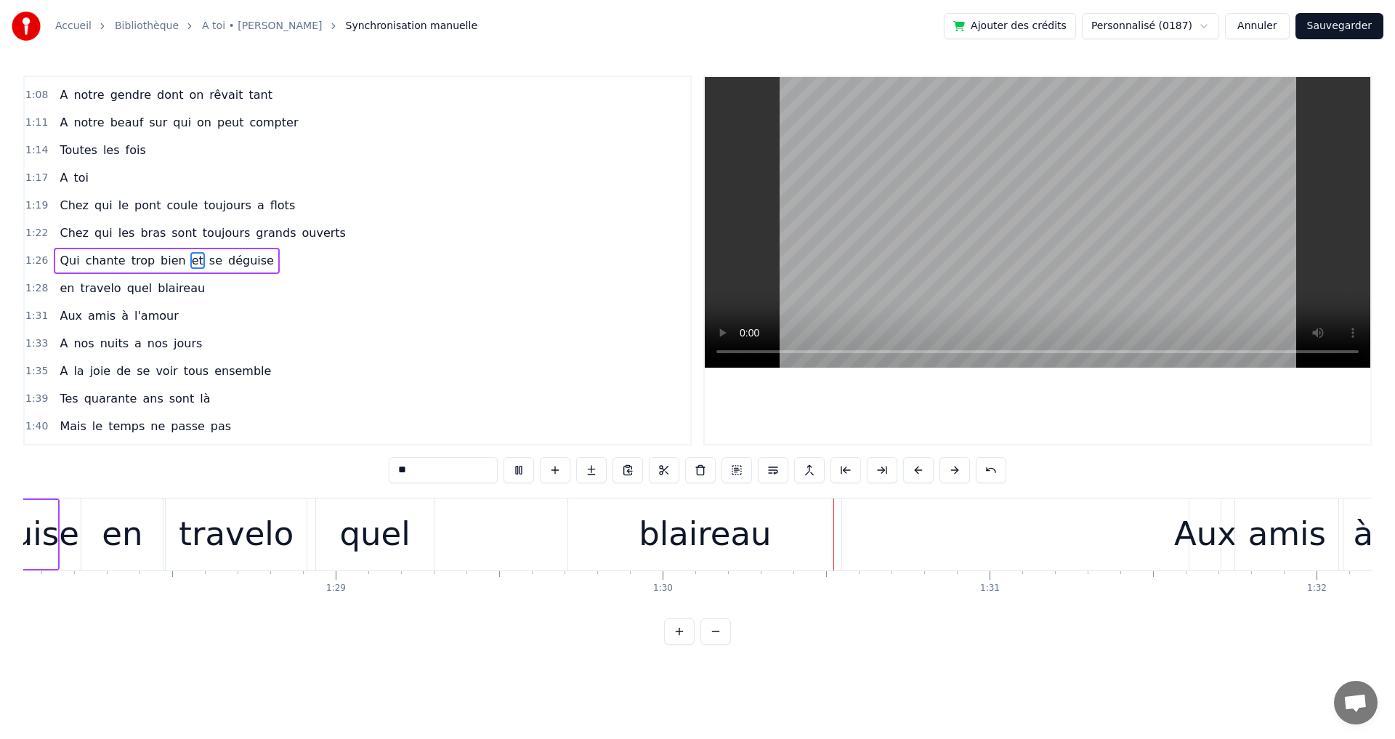
click at [1061, 180] on video at bounding box center [1037, 222] width 665 height 291
click at [1320, 30] on button "Sauvegarder" at bounding box center [1339, 26] width 88 height 26
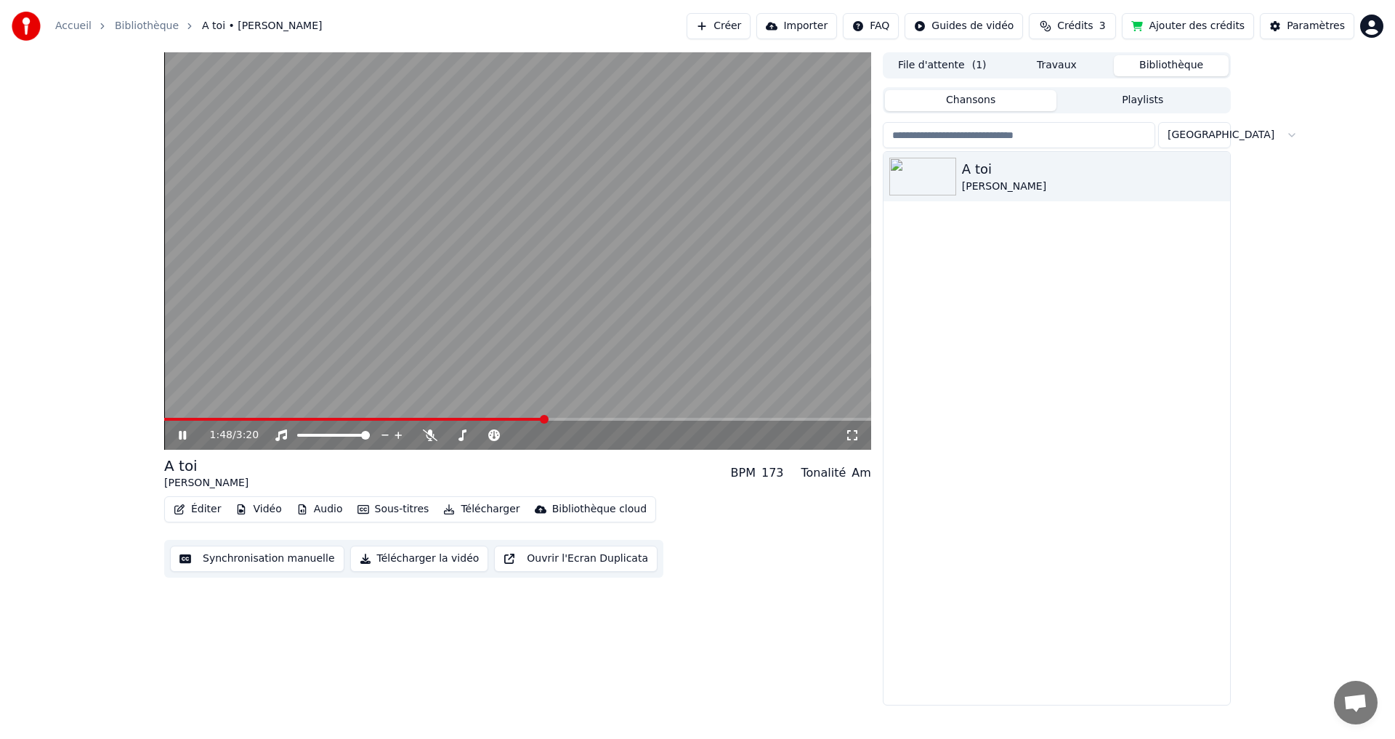
click at [549, 423] on span at bounding box center [544, 419] width 9 height 9
click at [575, 420] on span at bounding box center [575, 419] width 9 height 9
drag, startPoint x: 618, startPoint y: 422, endPoint x: 626, endPoint y: 419, distance: 8.5
click at [626, 419] on div "2:11 / 3:20" at bounding box center [517, 434] width 707 height 32
click at [646, 415] on span at bounding box center [641, 419] width 9 height 9
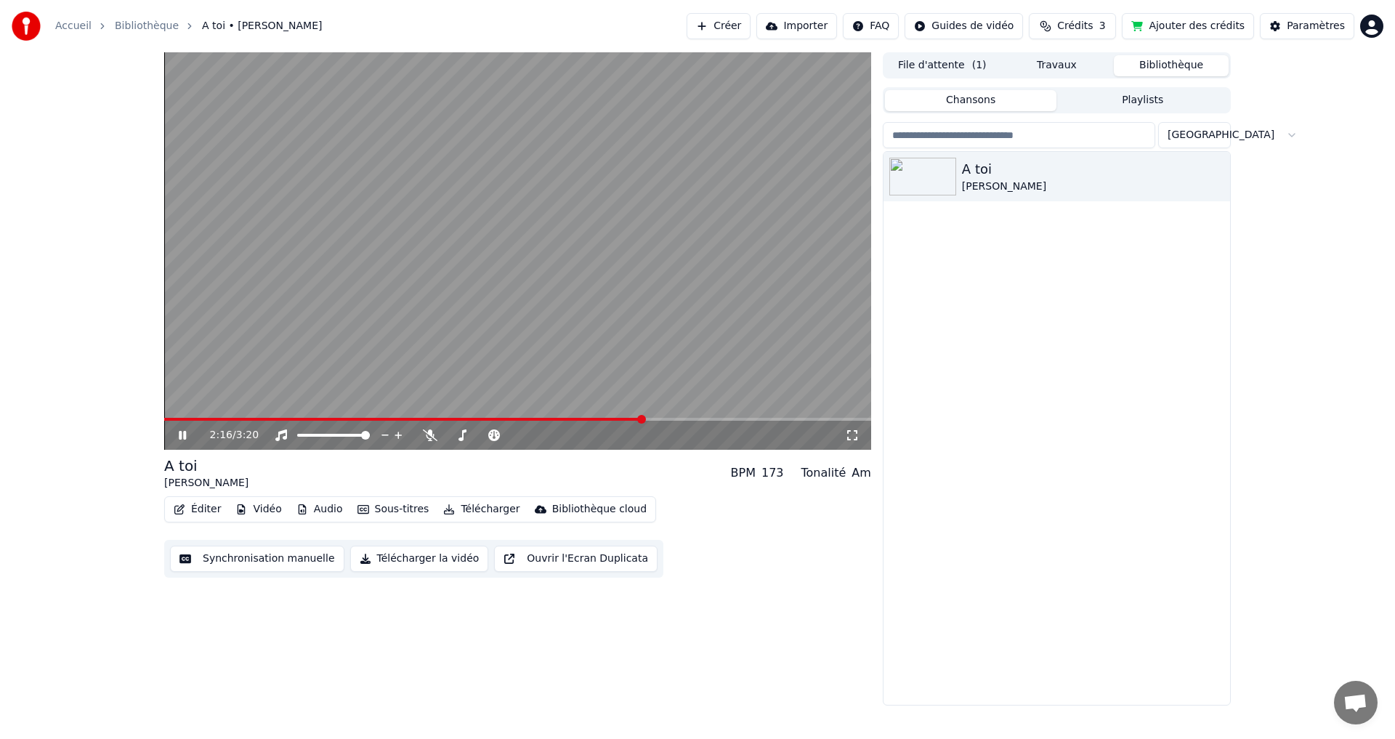
click at [637, 424] on span at bounding box center [641, 419] width 9 height 9
click at [495, 245] on video at bounding box center [517, 250] width 707 height 397
click at [516, 279] on video at bounding box center [517, 250] width 707 height 397
click at [630, 413] on video at bounding box center [517, 250] width 707 height 397
click at [582, 298] on video at bounding box center [517, 250] width 707 height 397
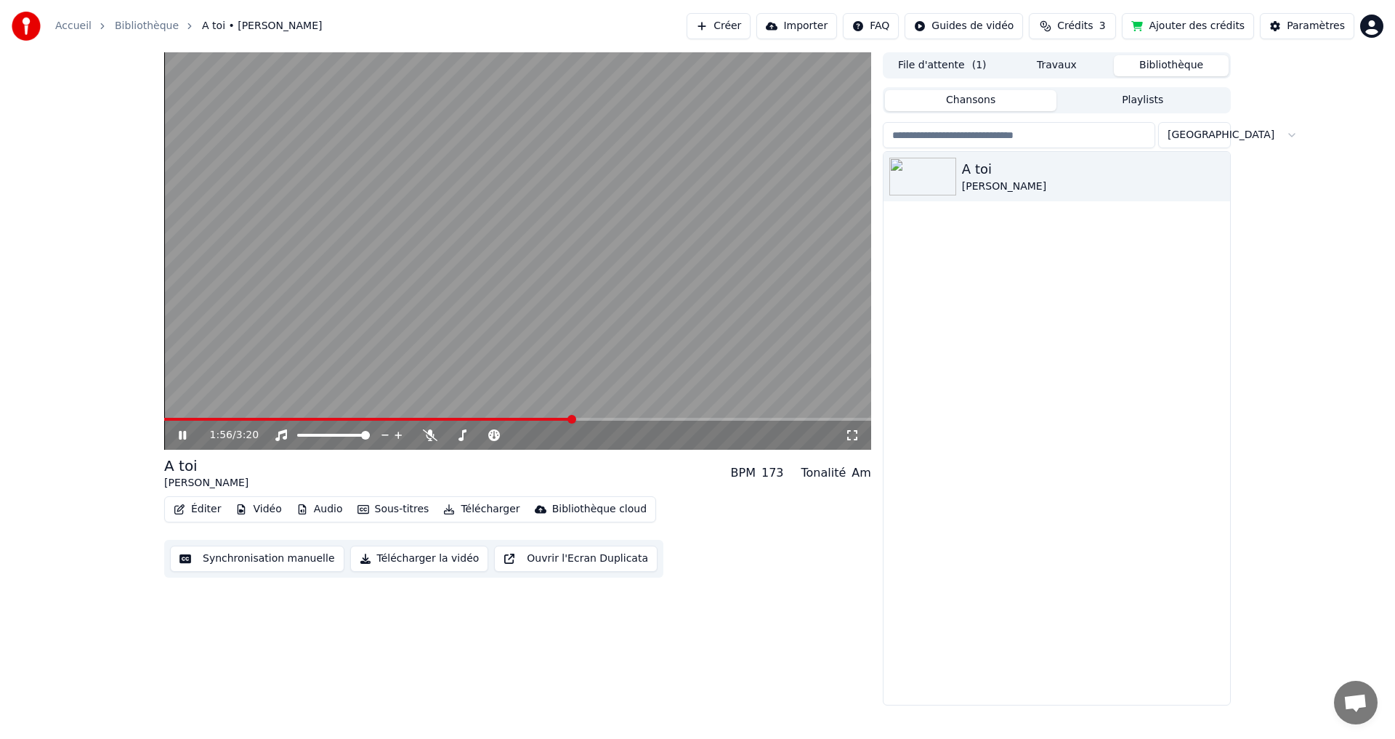
click at [572, 424] on span at bounding box center [571, 419] width 9 height 9
click at [451, 422] on span at bounding box center [453, 419] width 9 height 9
click at [708, 424] on span at bounding box center [704, 419] width 9 height 9
click at [673, 423] on span at bounding box center [672, 419] width 9 height 9
click at [519, 237] on video at bounding box center [517, 250] width 707 height 397
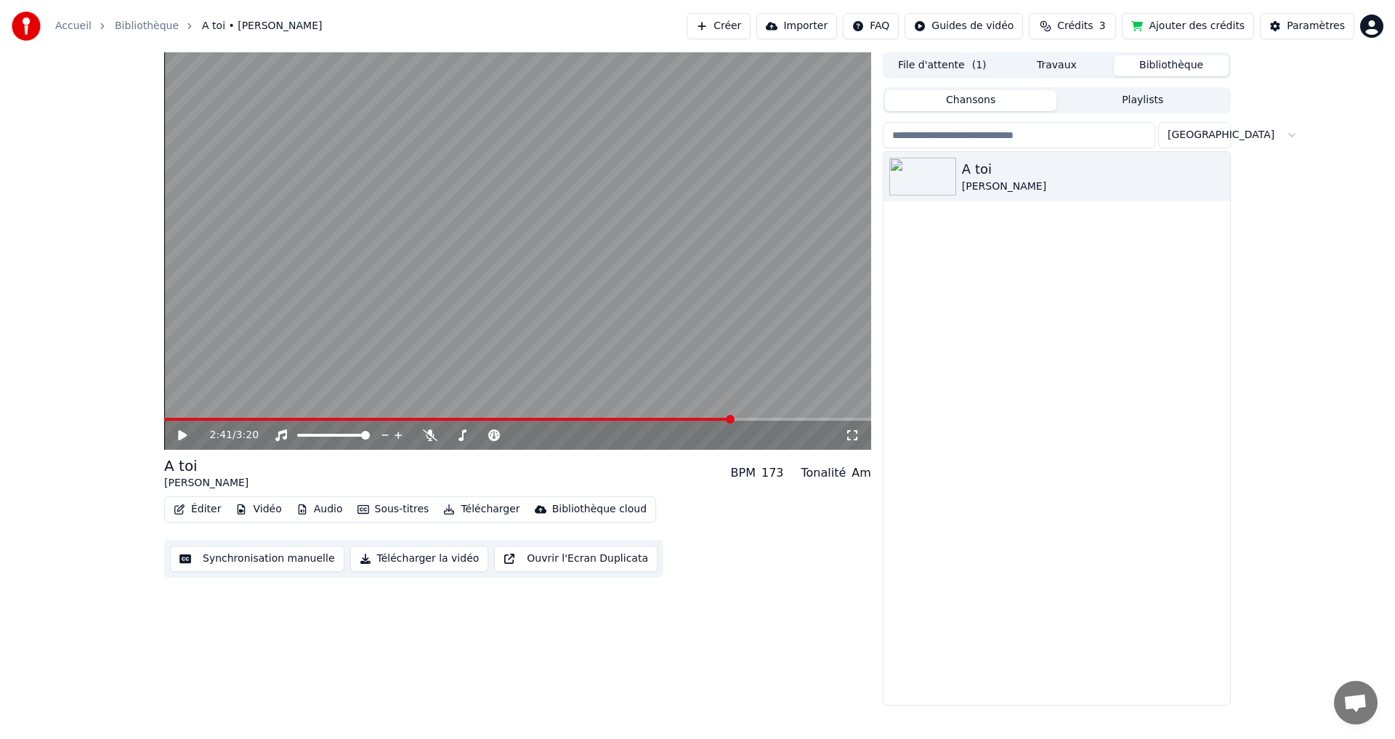
click at [447, 509] on button "Télécharger" at bounding box center [481, 509] width 88 height 20
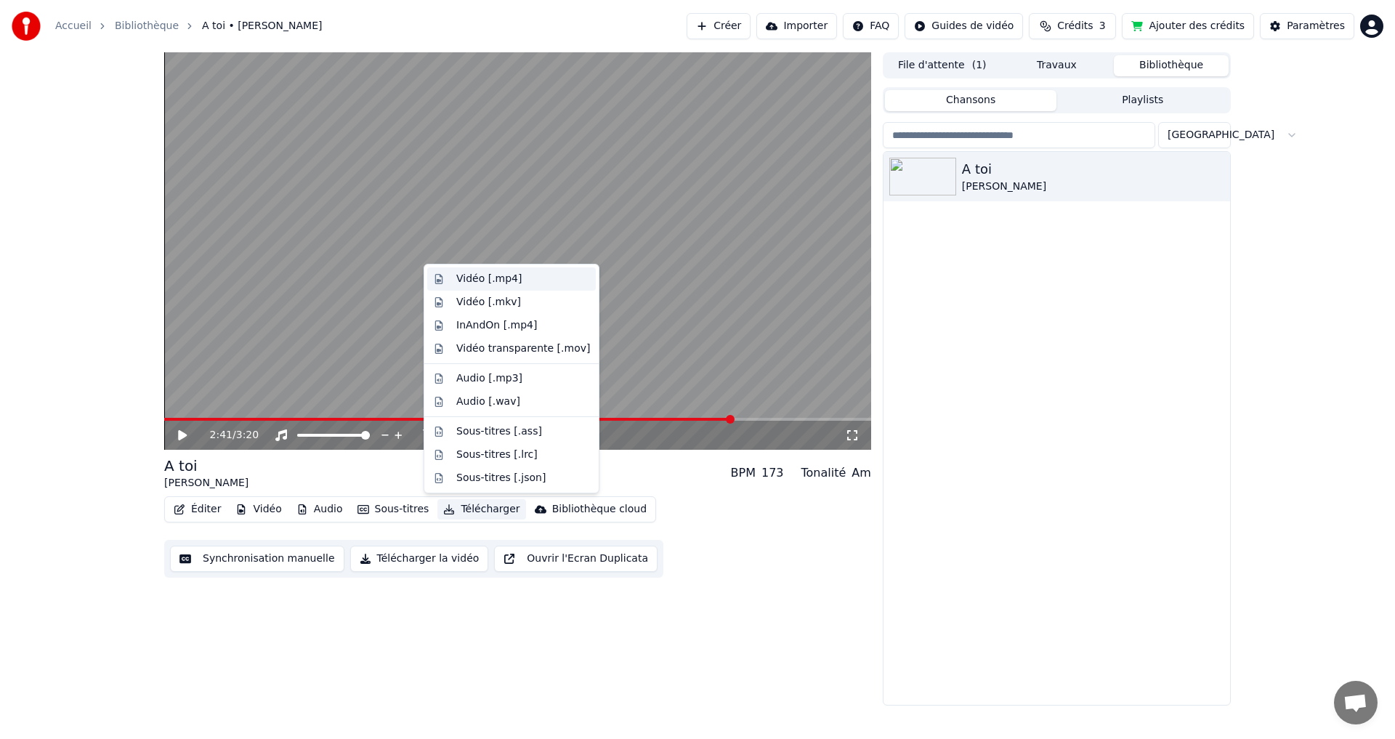
click at [485, 278] on div "Vidéo [.mp4]" at bounding box center [488, 279] width 65 height 15
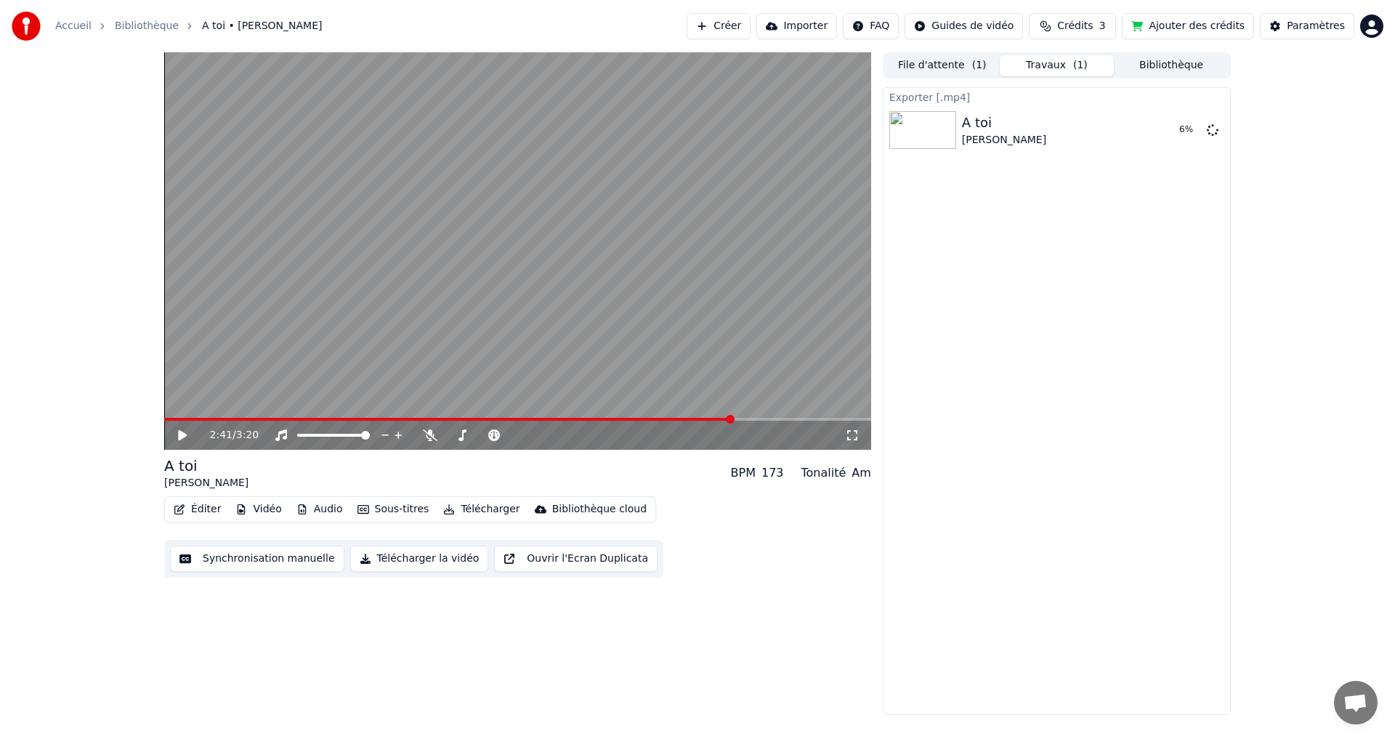
click at [453, 506] on button "Télécharger" at bounding box center [481, 509] width 88 height 20
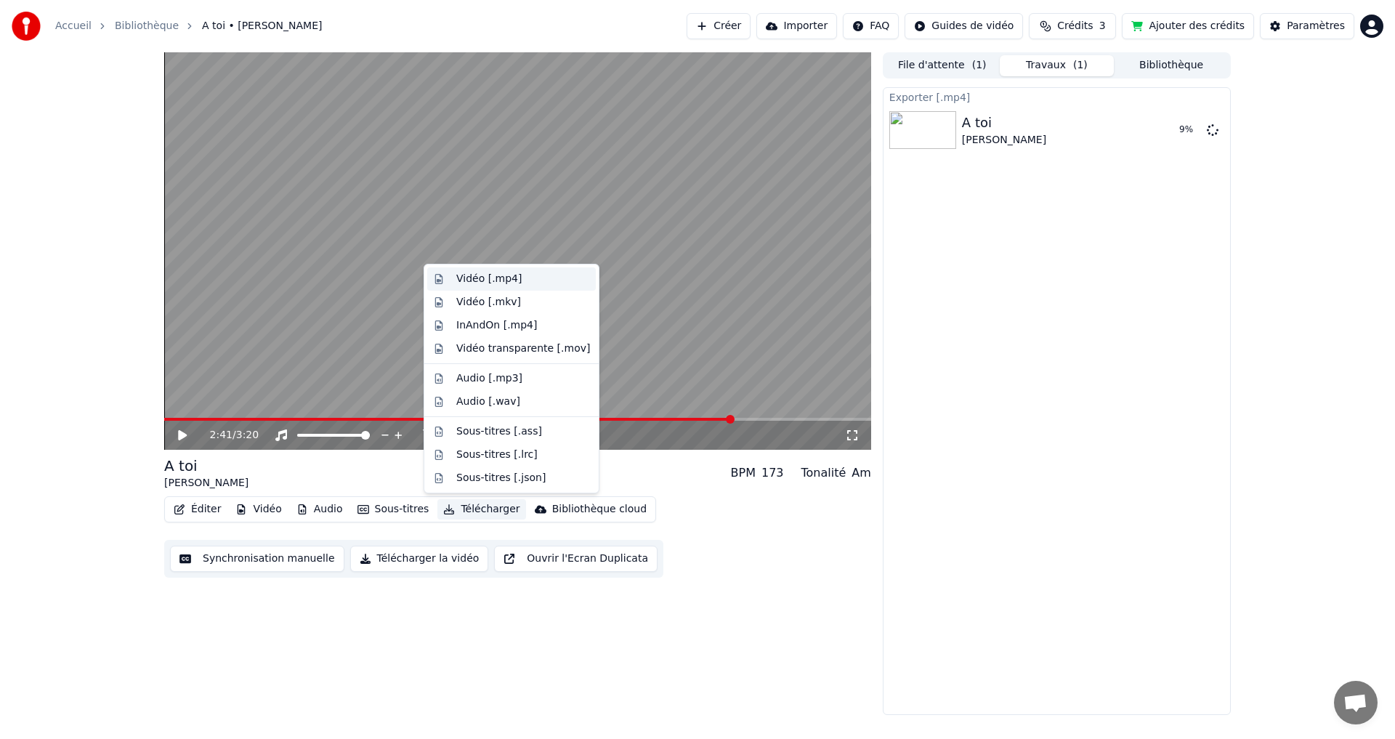
click at [474, 282] on div "Vidéo [.mp4]" at bounding box center [488, 279] width 65 height 15
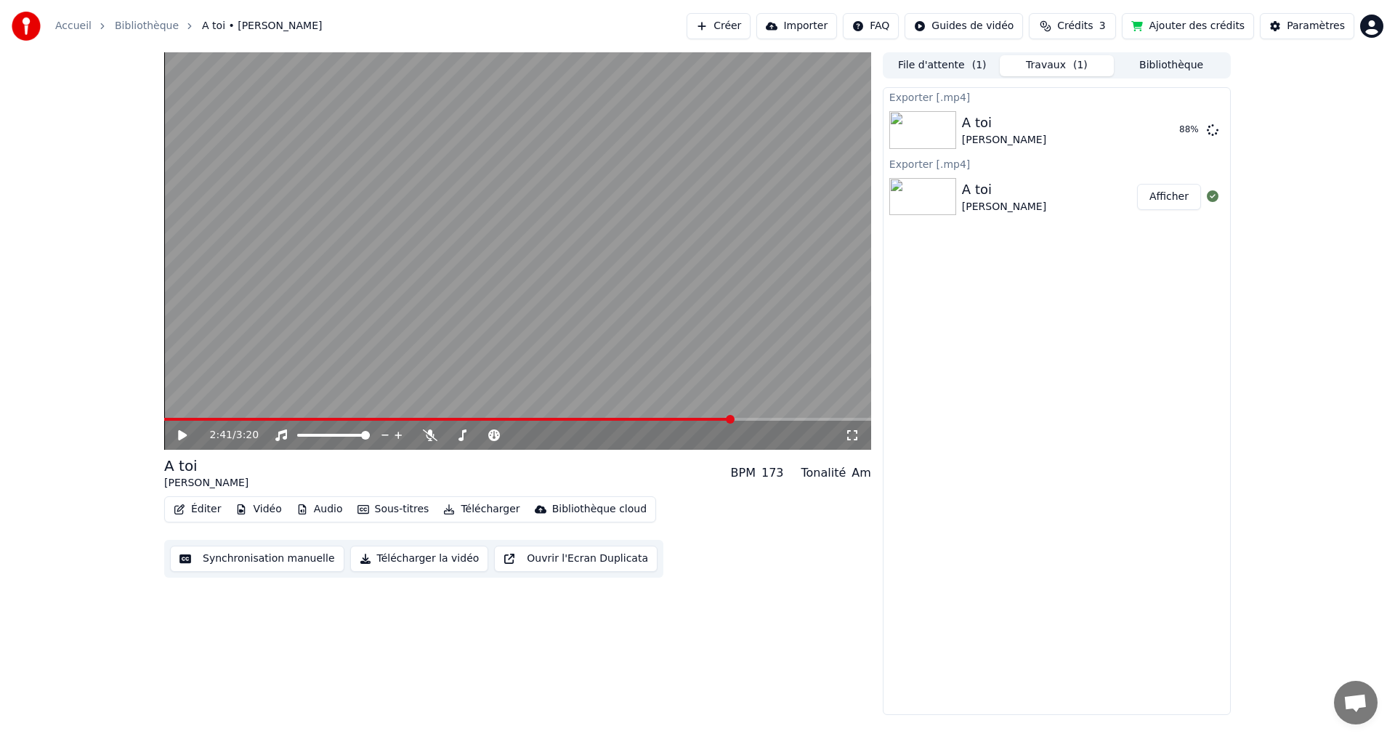
click at [1176, 196] on button "Afficher" at bounding box center [1169, 197] width 64 height 26
